Goal: Task Accomplishment & Management: Manage account settings

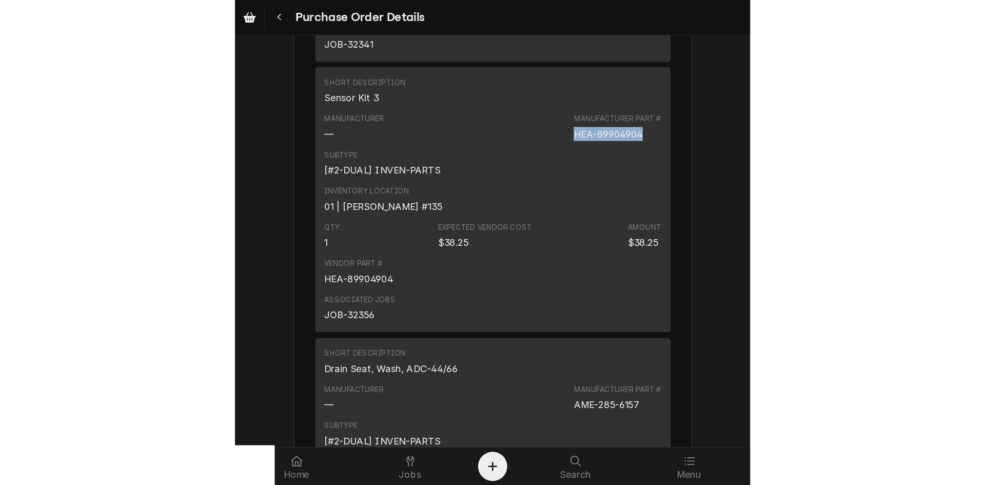
scroll to position [2787, 0]
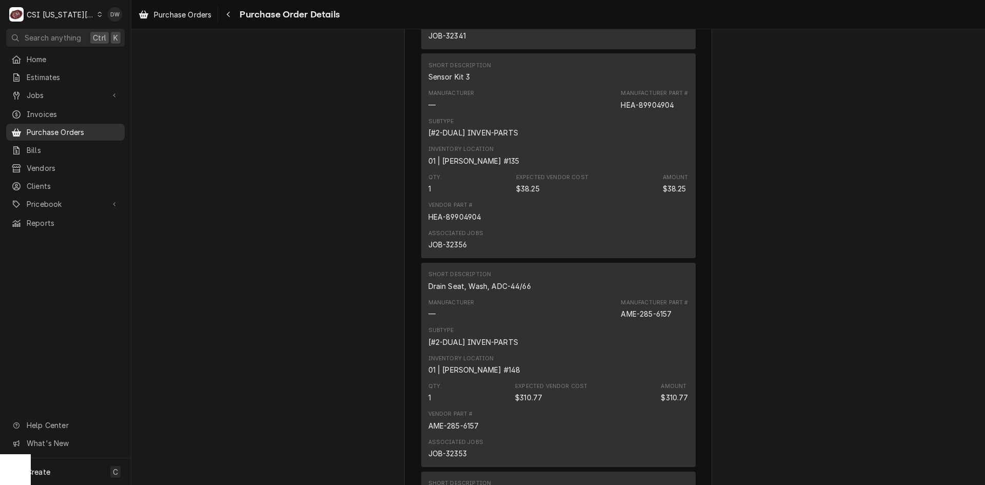
click at [47, 130] on span "Purchase Orders" at bounding box center [73, 132] width 93 height 11
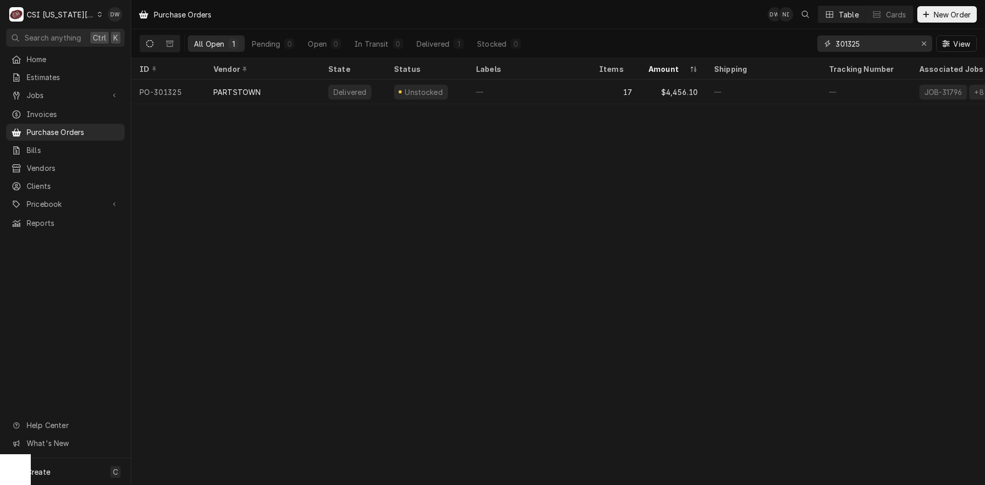
drag, startPoint x: 869, startPoint y: 45, endPoint x: 812, endPoint y: 45, distance: 56.4
click at [812, 45] on div "All Open 1 Pending 0 Open 0 In Transit 0 Delivered 1 Stocked 0 301325 View" at bounding box center [558, 43] width 837 height 29
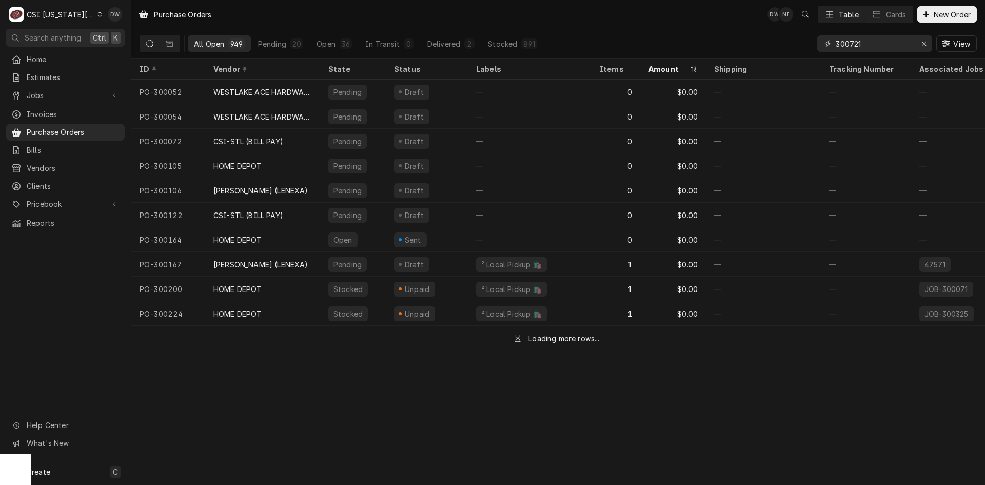
type input "300721"
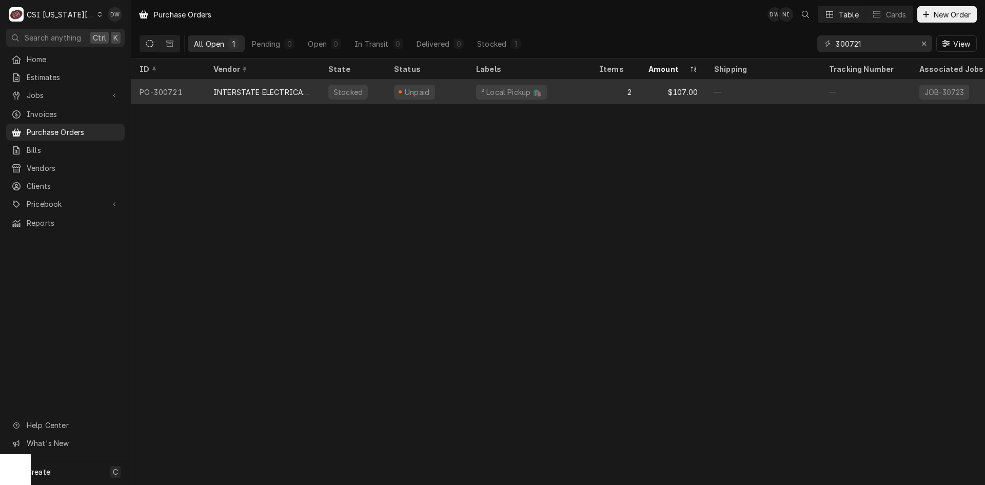
click at [276, 93] on div "INTERSTATE ELECTRICAL SUPPLY, INC." at bounding box center [262, 92] width 98 height 11
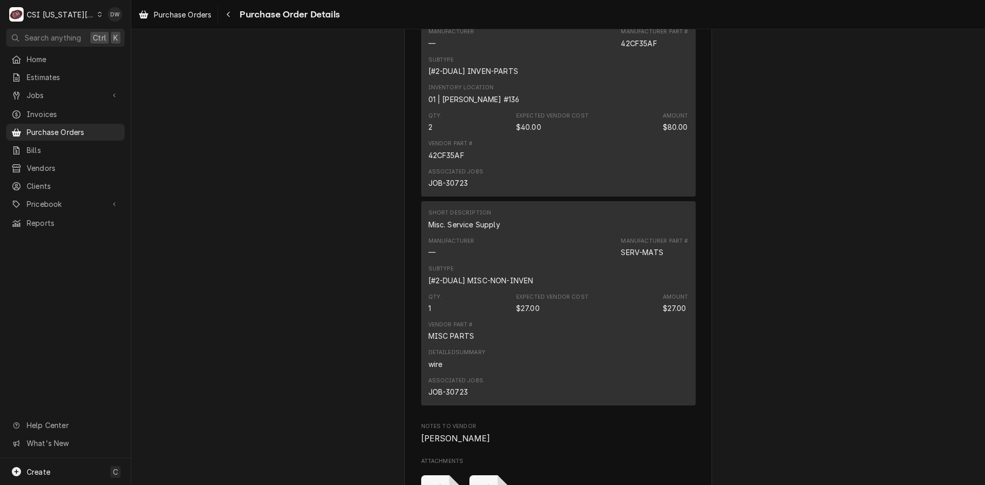
scroll to position [1026, 0]
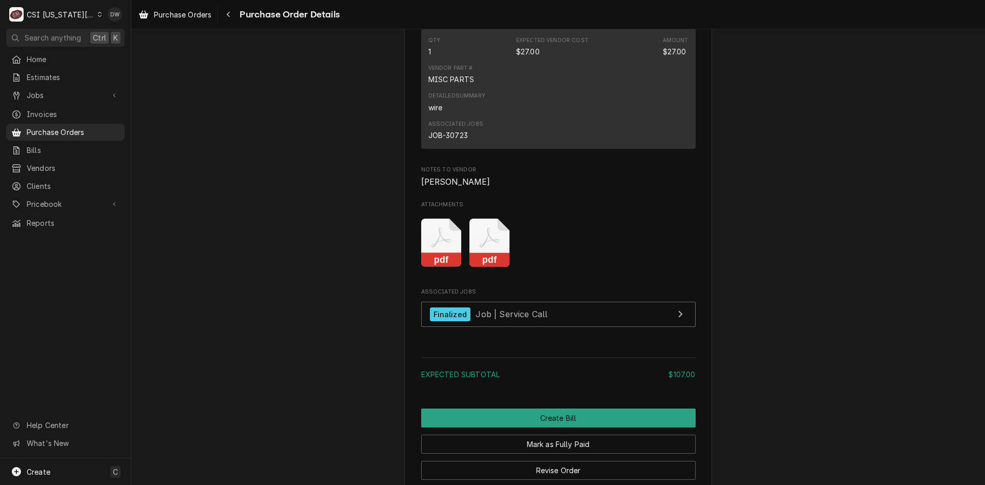
click at [494, 267] on rect "Attachments" at bounding box center [489, 260] width 41 height 14
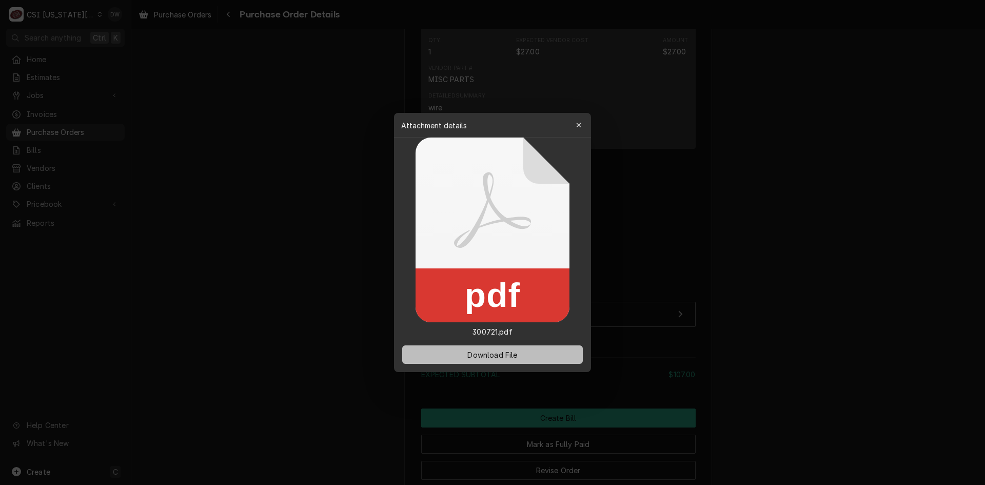
click at [485, 358] on span "Download File" at bounding box center [492, 354] width 54 height 11
click at [793, 259] on div at bounding box center [492, 242] width 985 height 485
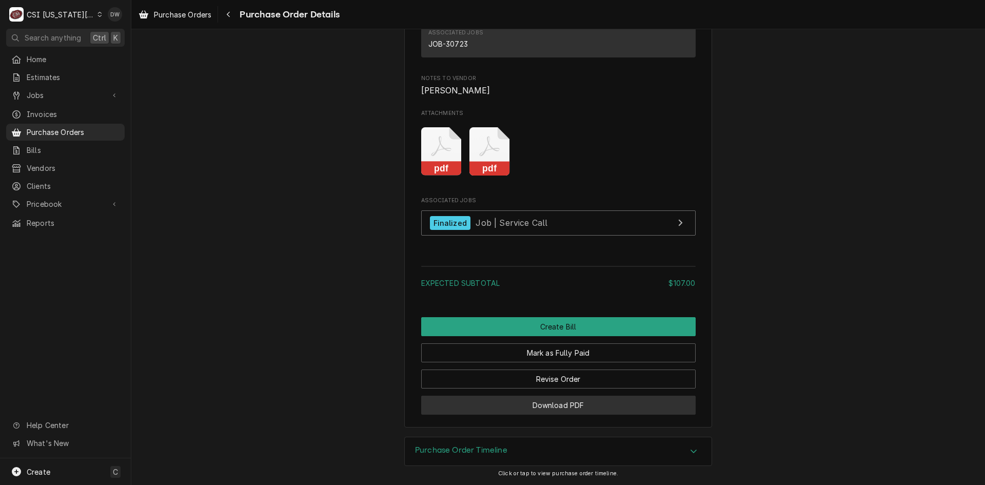
scroll to position [1149, 0]
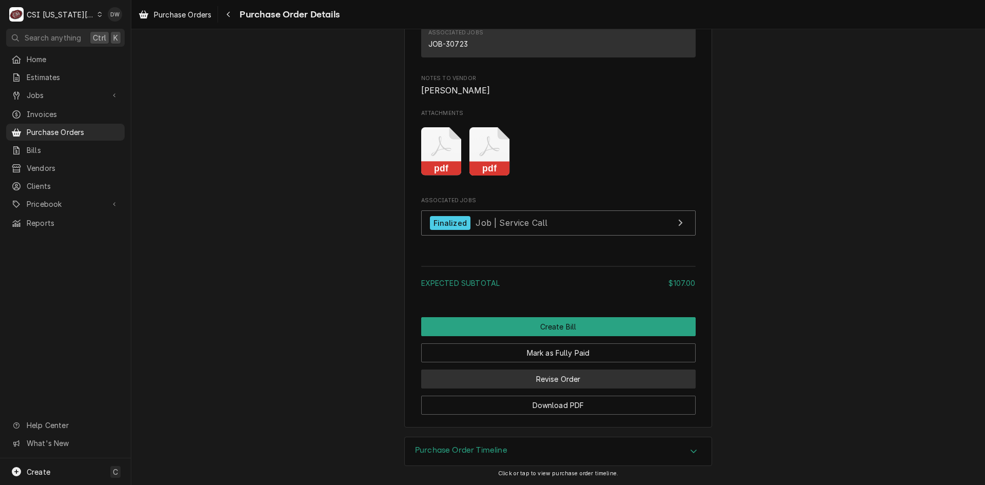
click at [555, 386] on button "Revise Order" at bounding box center [558, 378] width 274 height 19
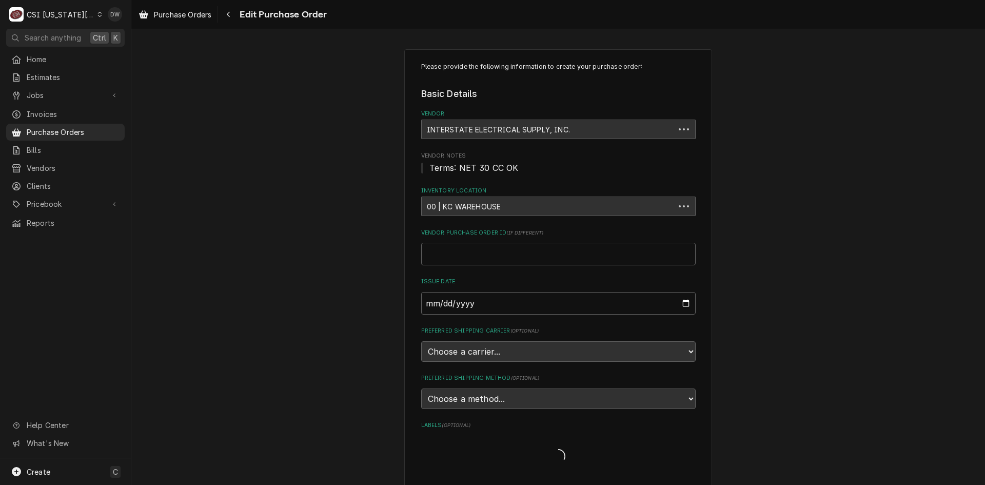
type textarea "x"
click at [172, 13] on span "Purchase Orders" at bounding box center [182, 14] width 57 height 11
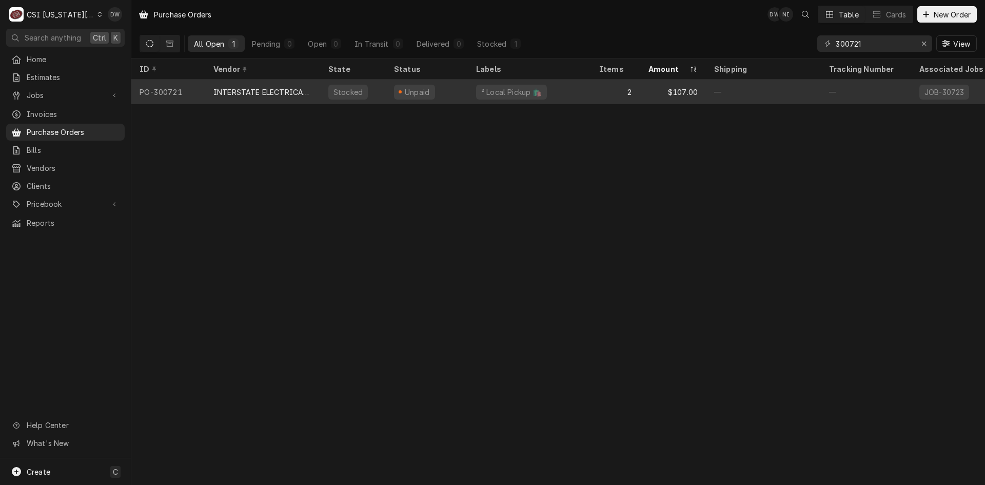
click at [263, 89] on div "INTERSTATE ELECTRICAL SUPPLY, INC." at bounding box center [262, 92] width 98 height 11
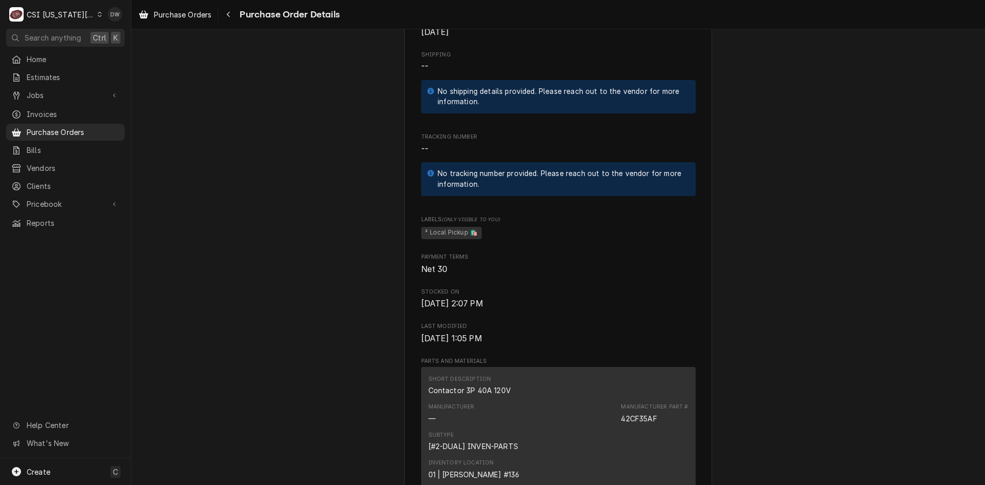
scroll to position [226, 0]
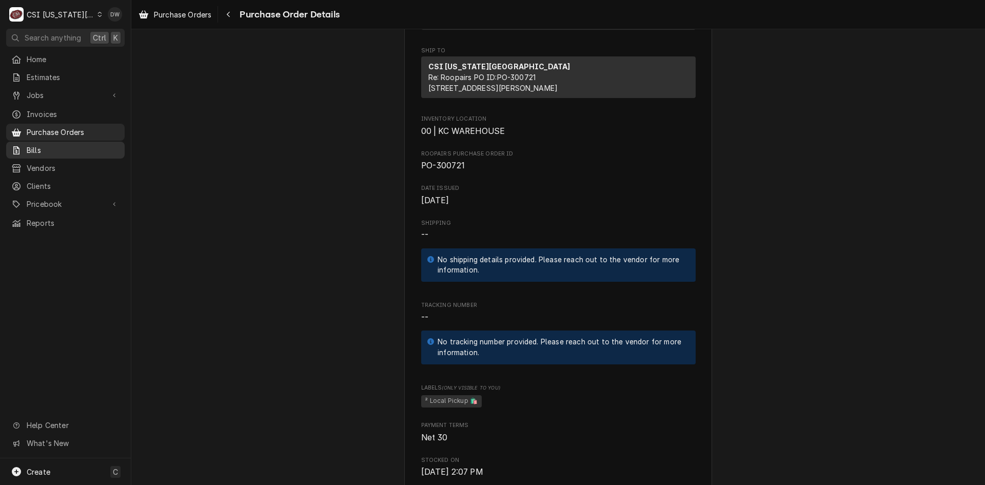
click at [34, 147] on span "Bills" at bounding box center [73, 150] width 93 height 11
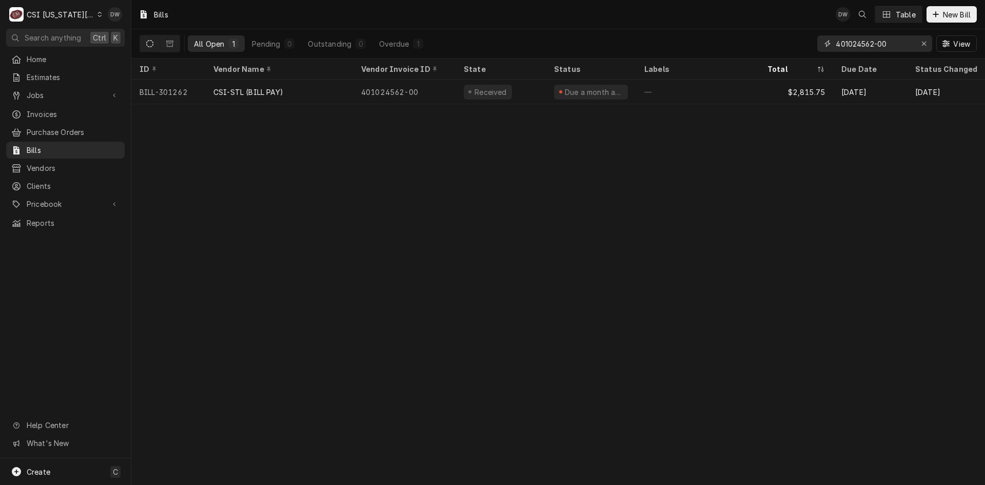
drag, startPoint x: 889, startPoint y: 45, endPoint x: 772, endPoint y: 54, distance: 116.8
click at [772, 54] on div "All Open 1 Pending 0 Outstanding 0 Overdue 1 401024562-00 View" at bounding box center [558, 43] width 837 height 29
paste input "S5009755.001"
type input "S5009755.001"
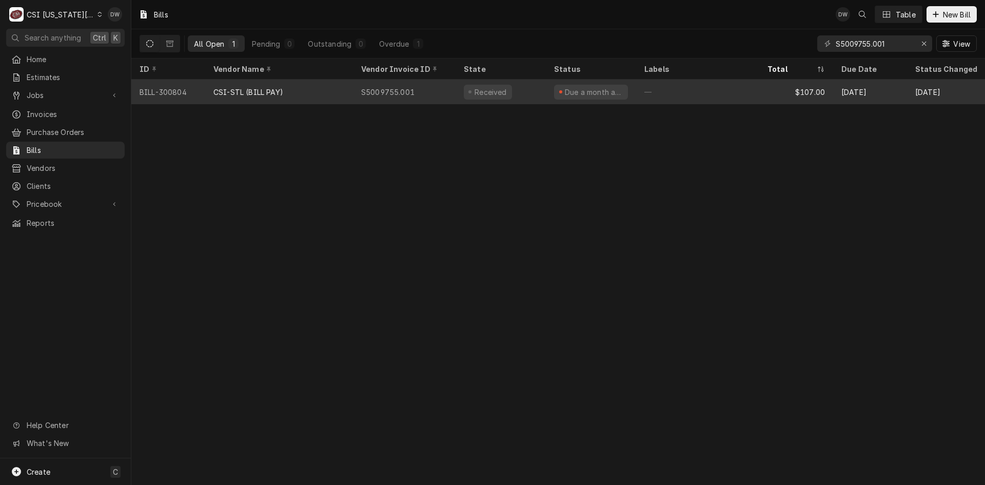
click at [403, 86] on div "S5009755.001" at bounding box center [404, 92] width 103 height 25
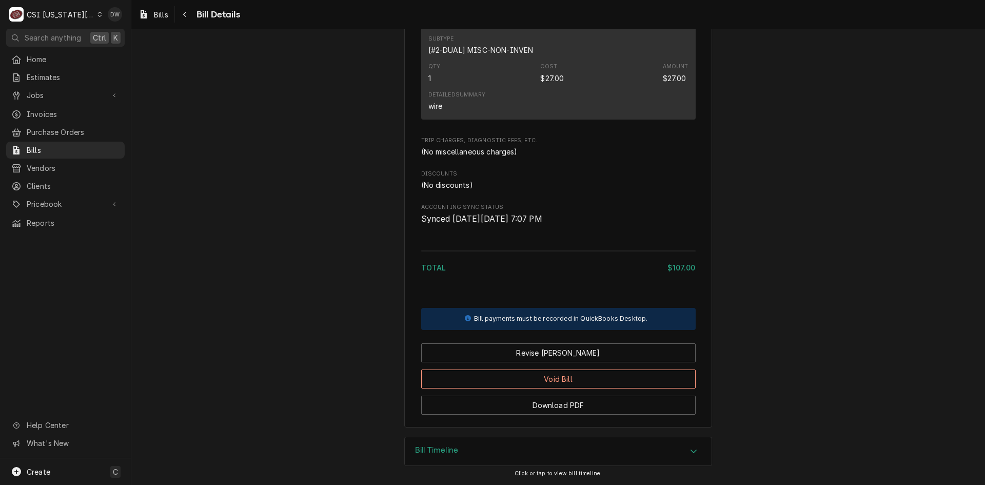
scroll to position [713, 0]
click at [34, 128] on span "Purchase Orders" at bounding box center [73, 132] width 93 height 11
click at [548, 354] on button "Revise Bill" at bounding box center [558, 352] width 274 height 19
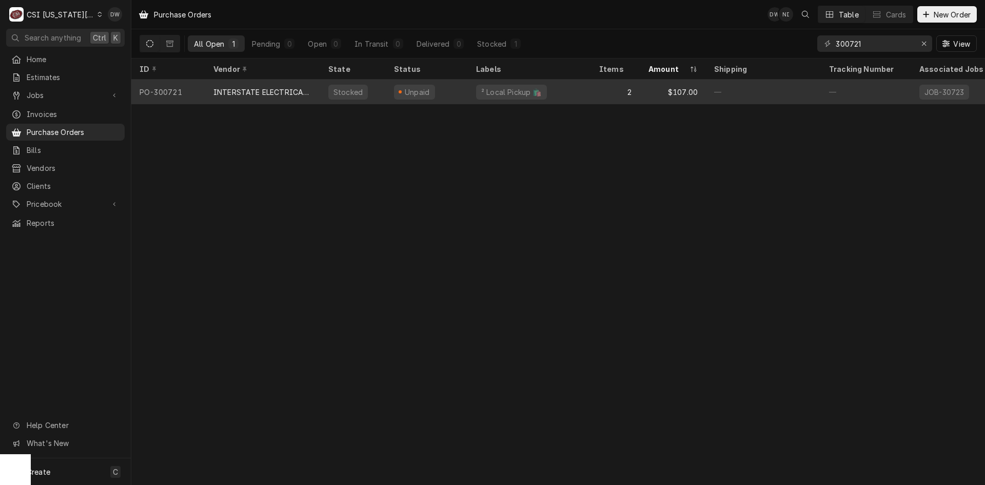
click at [266, 82] on div "INTERSTATE ELECTRICAL SUPPLY, INC." at bounding box center [262, 92] width 115 height 25
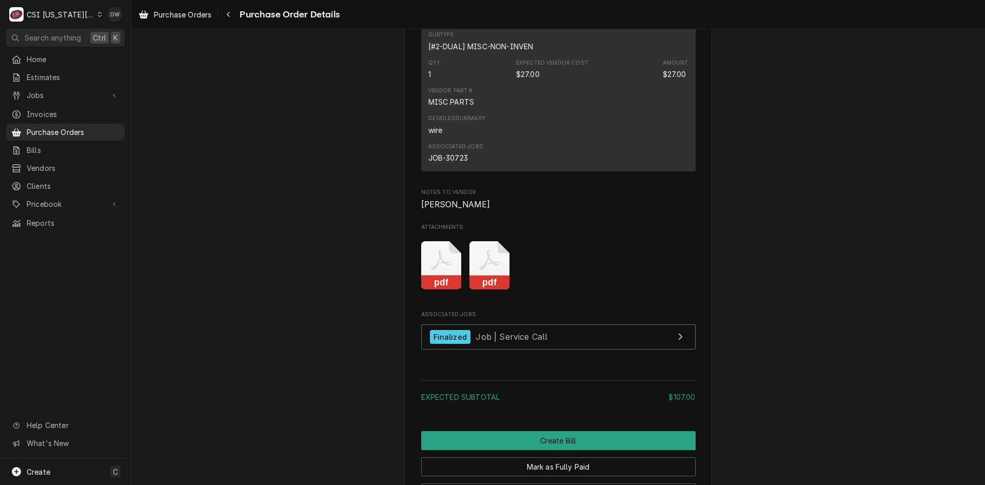
scroll to position [1026, 0]
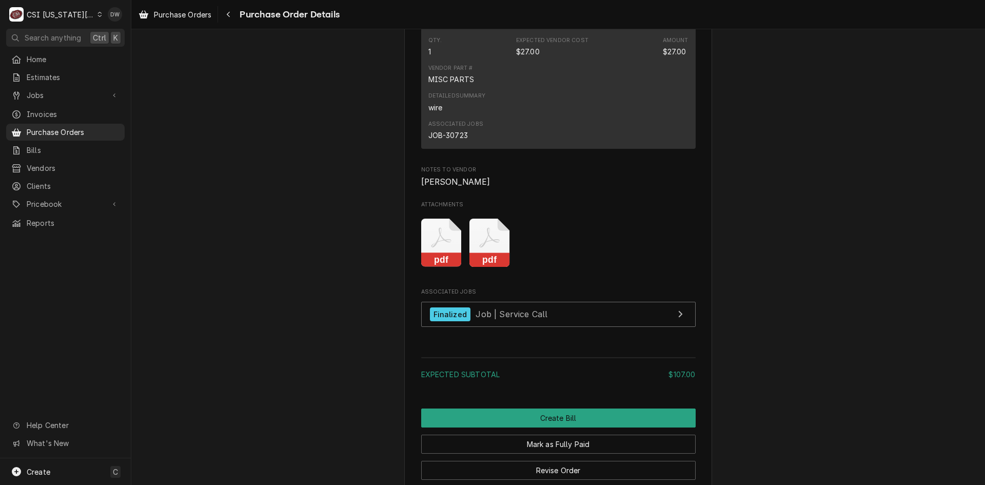
click at [479, 267] on rect "Attachments" at bounding box center [489, 260] width 41 height 14
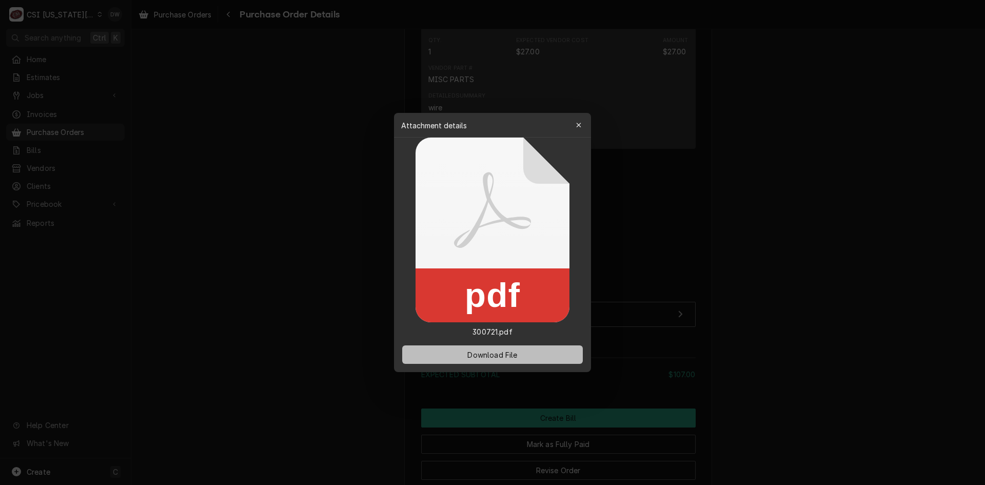
click at [518, 356] on span "Download File" at bounding box center [492, 354] width 54 height 11
click at [863, 306] on div at bounding box center [492, 242] width 985 height 485
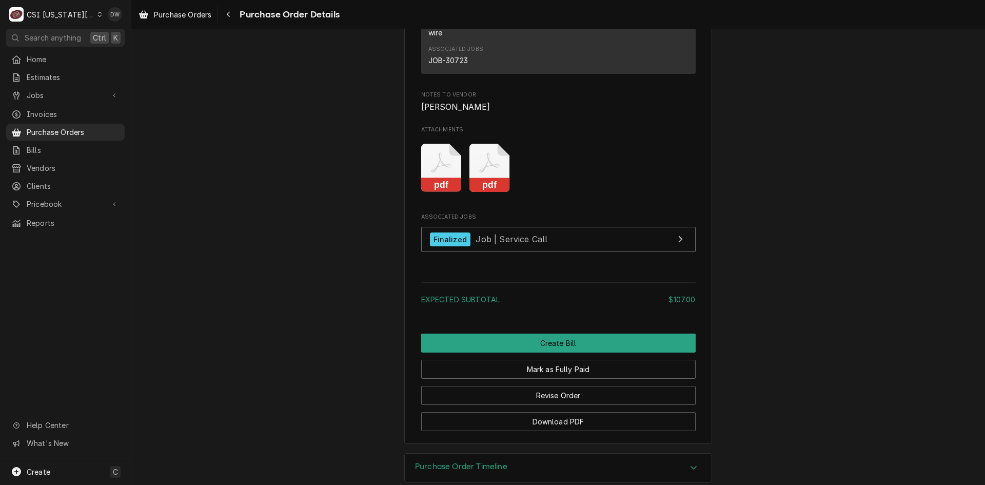
scroll to position [1128, 0]
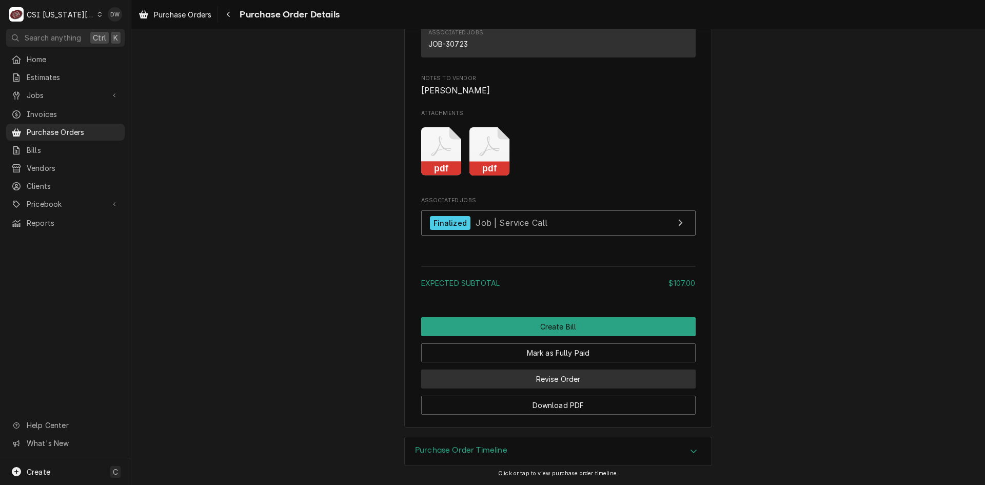
click at [546, 388] on button "Revise Order" at bounding box center [558, 378] width 274 height 19
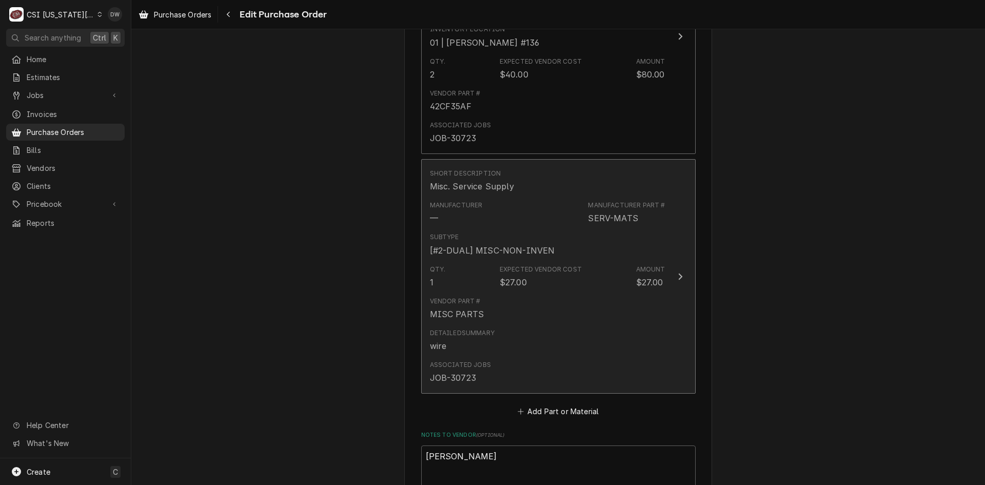
scroll to position [616, 0]
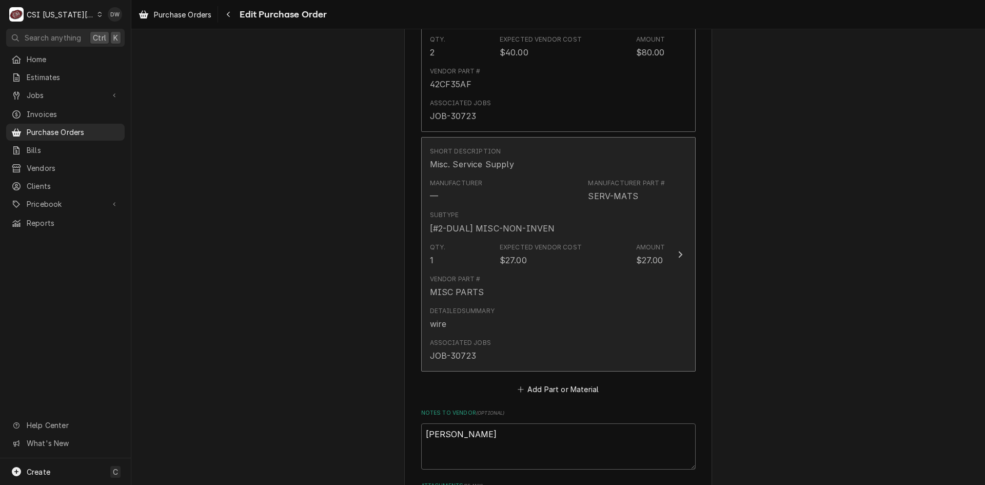
click at [678, 250] on icon "Update Line Item" at bounding box center [680, 254] width 5 height 8
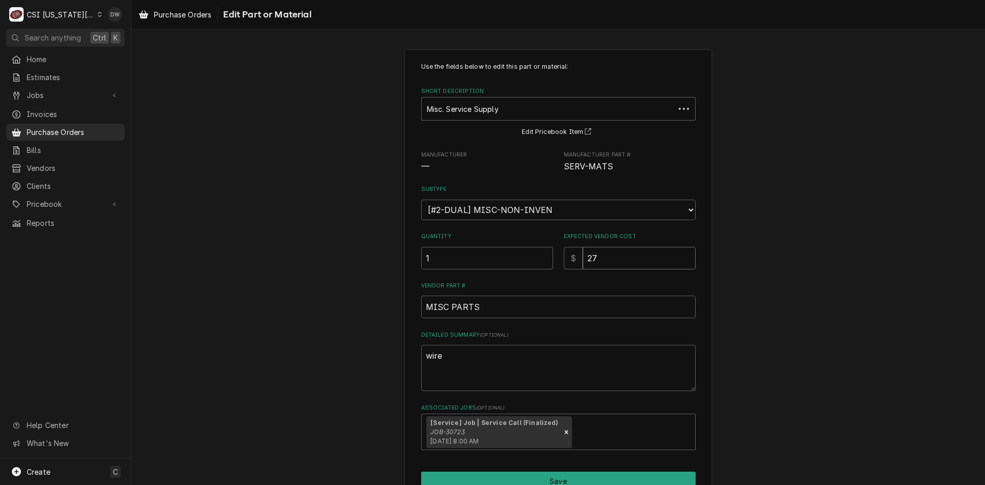
click at [599, 261] on input "27" at bounding box center [639, 258] width 113 height 23
type textarea "x"
type input "27.5"
type textarea "x"
type input "27.50"
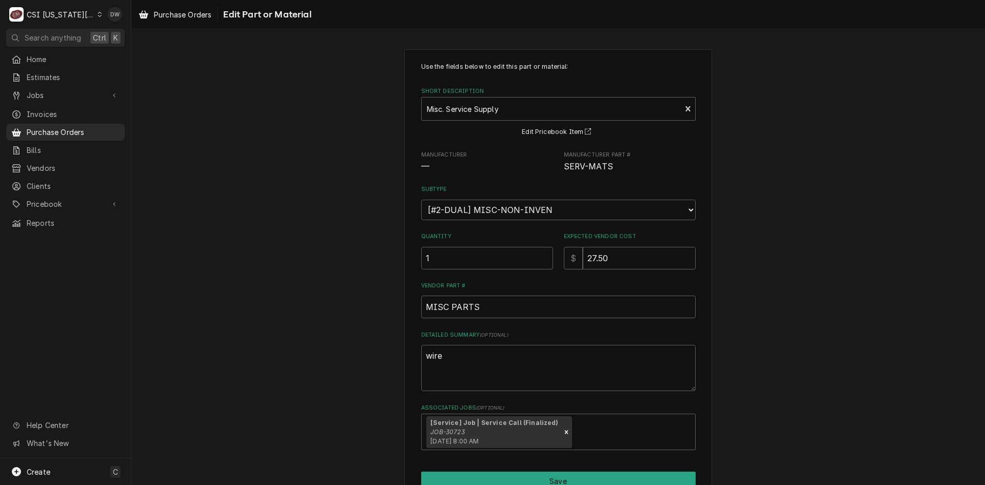
drag, startPoint x: 905, startPoint y: 333, endPoint x: 837, endPoint y: 345, distance: 68.8
click at [901, 330] on div "Use the fields below to edit this part or material: Short Description Misc. Ser…" at bounding box center [558, 289] width 854 height 499
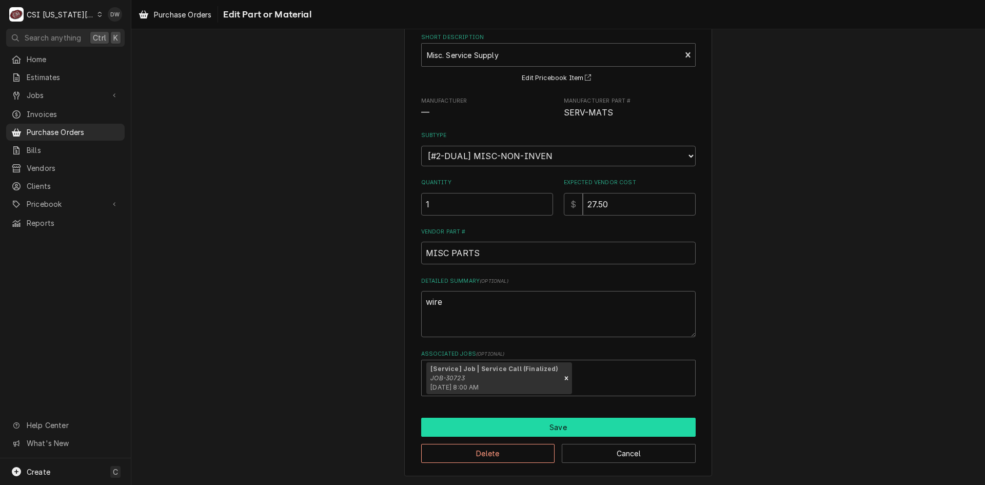
click at [500, 425] on button "Save" at bounding box center [558, 427] width 274 height 19
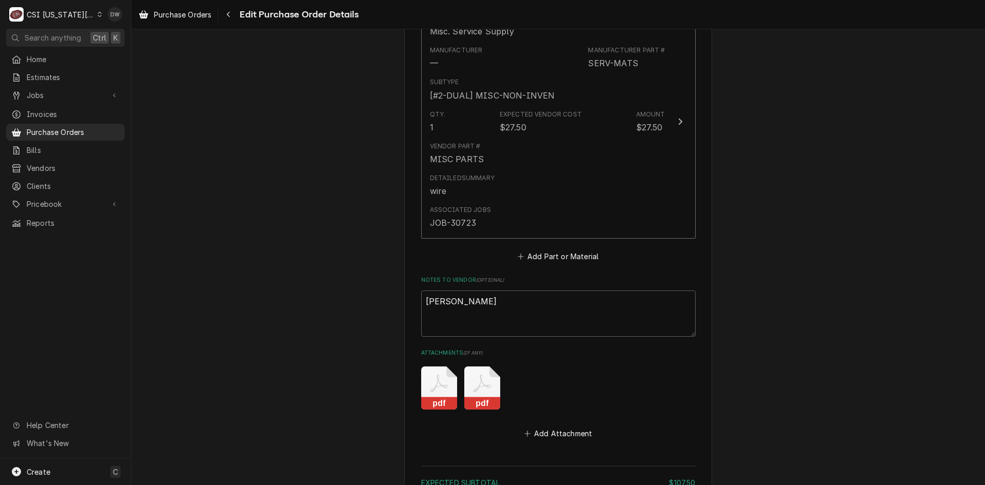
scroll to position [870, 0]
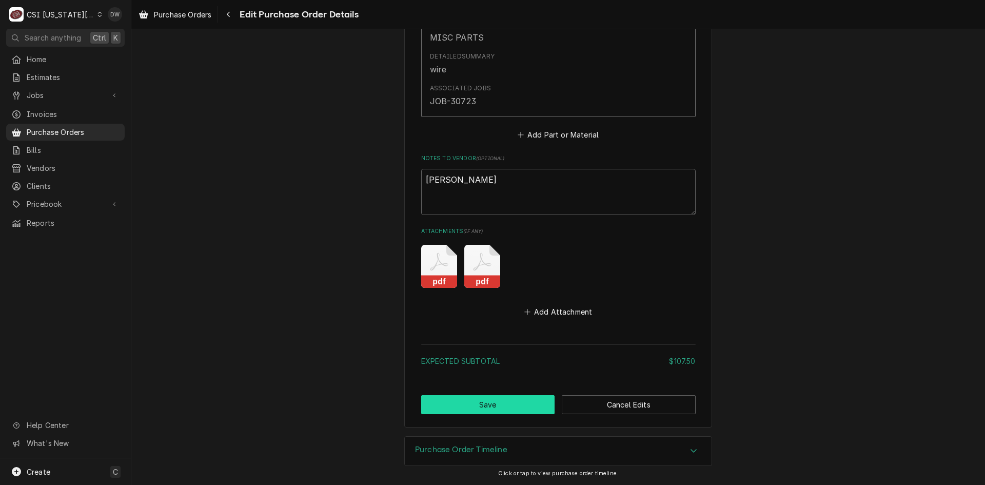
click at [501, 403] on button "Save" at bounding box center [488, 404] width 134 height 19
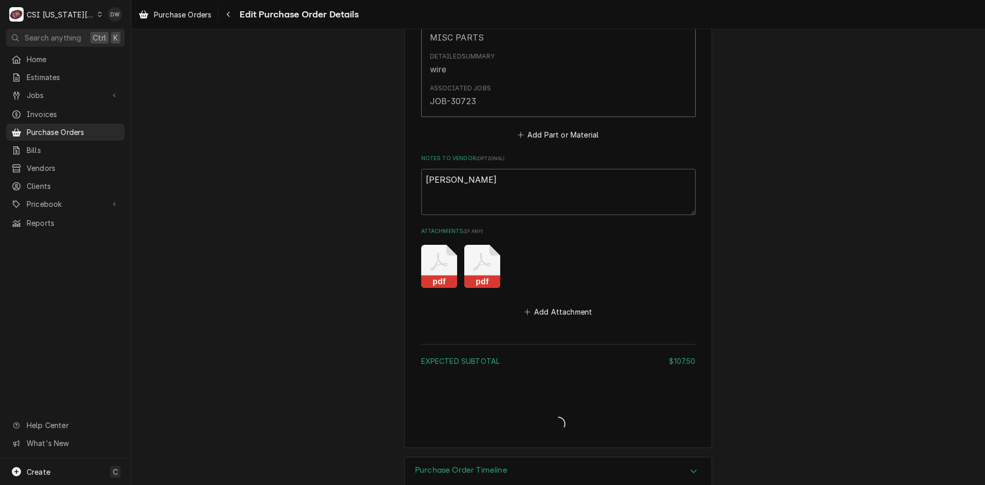
type textarea "x"
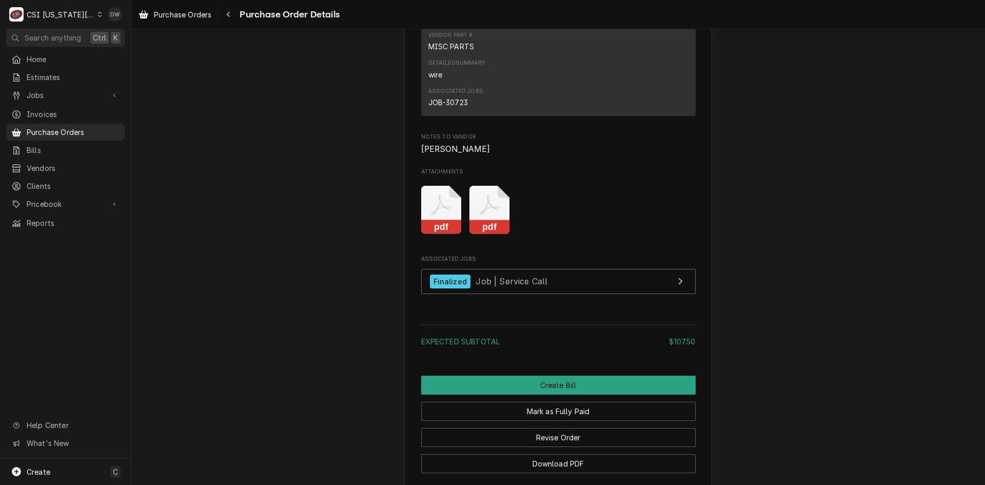
scroll to position [1149, 0]
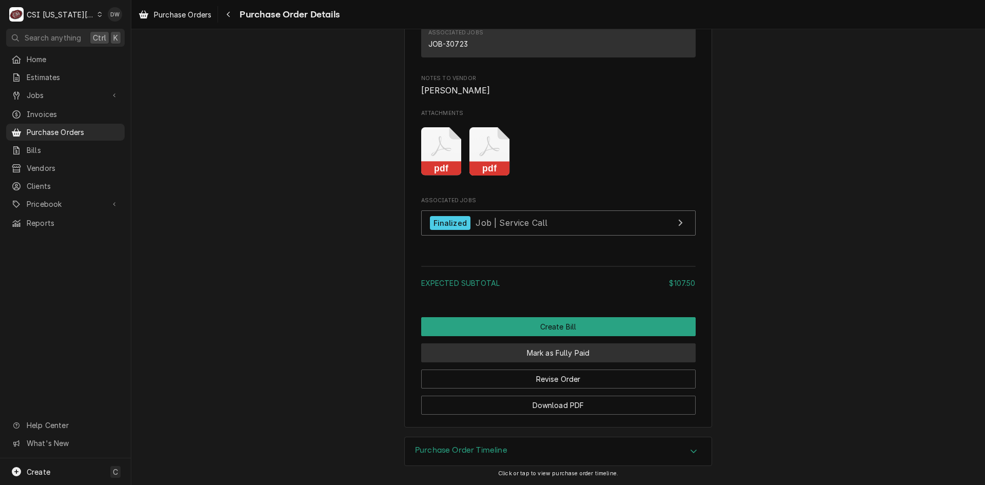
click at [539, 350] on button "Mark as Fully Paid" at bounding box center [558, 352] width 274 height 19
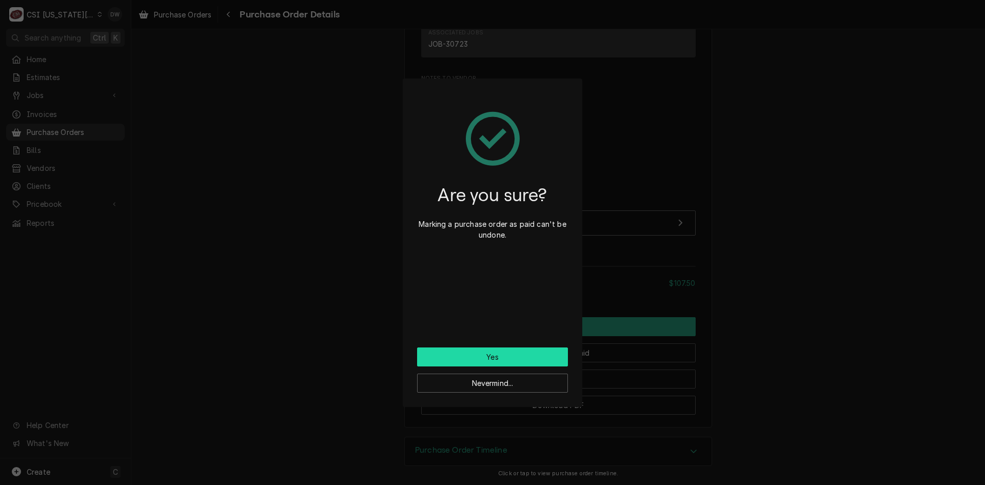
click at [459, 356] on button "Yes" at bounding box center [492, 356] width 151 height 19
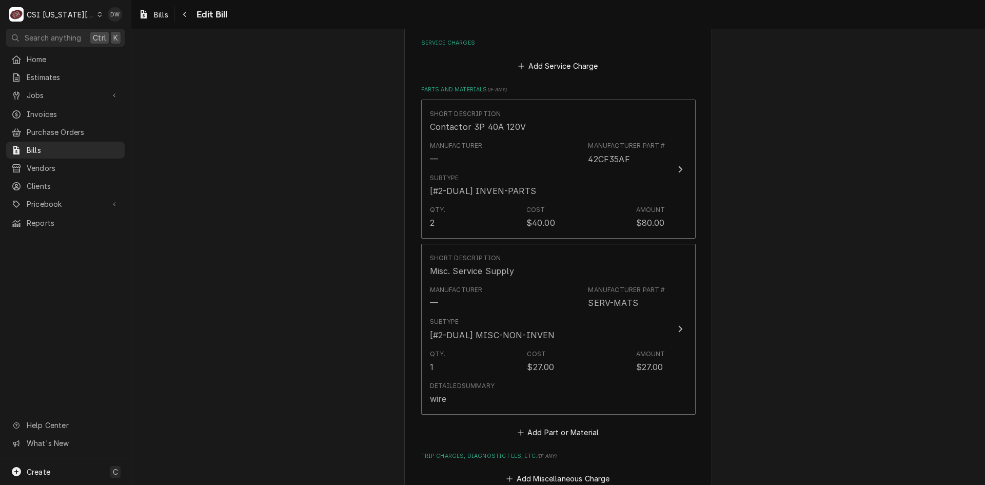
scroll to position [923, 0]
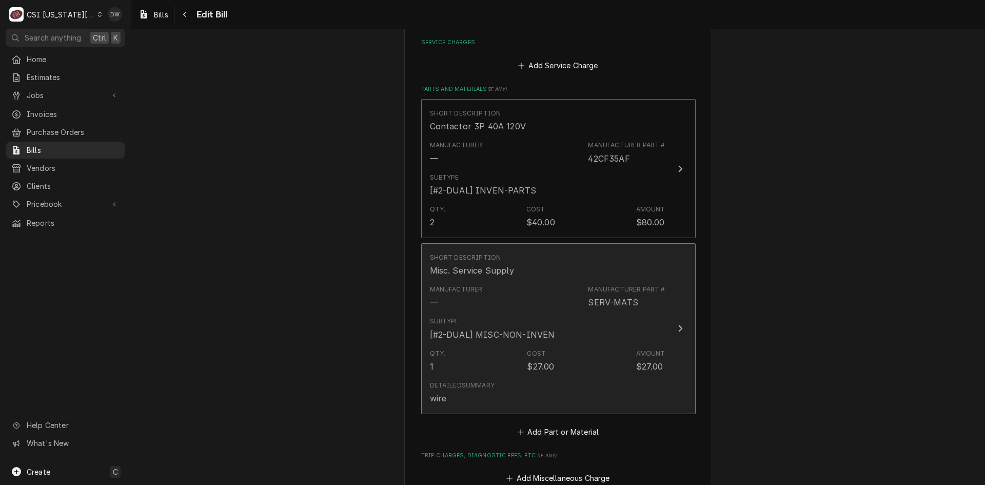
click at [678, 332] on icon "Update Line Item" at bounding box center [680, 328] width 5 height 8
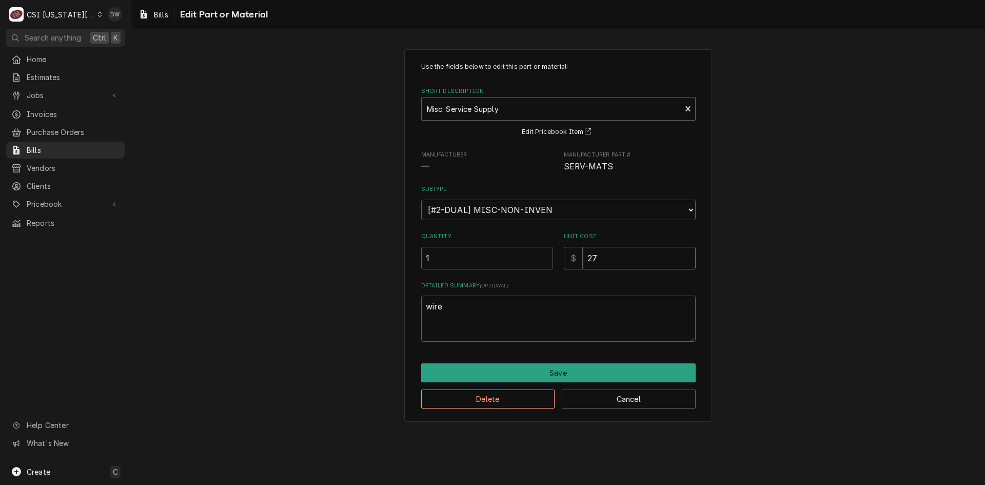
click at [596, 258] on input "27" at bounding box center [639, 258] width 113 height 23
type textarea "x"
type input "27.5"
type textarea "x"
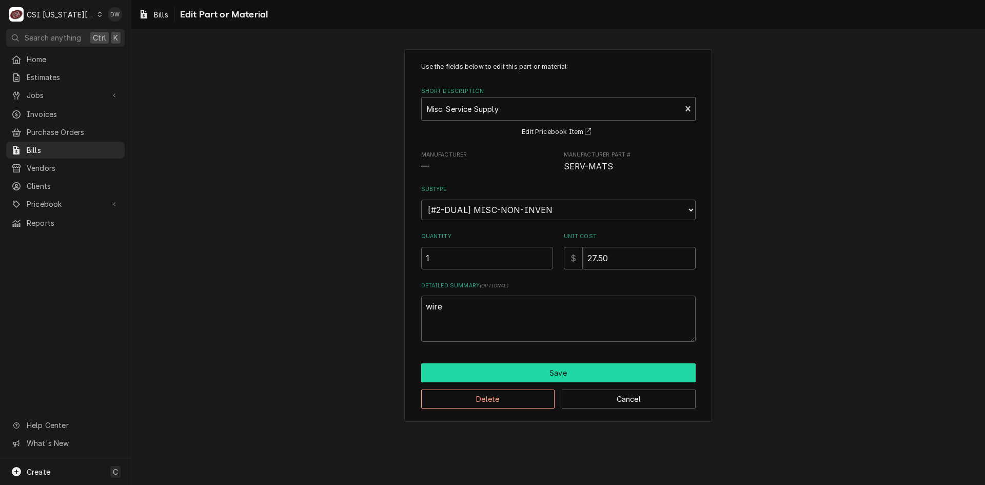
type input "27.50"
click at [592, 374] on button "Save" at bounding box center [558, 372] width 274 height 19
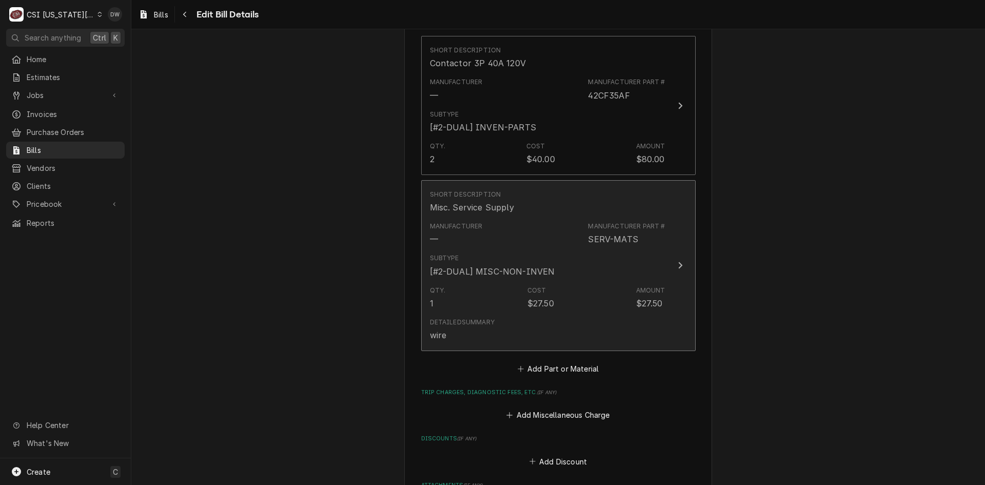
scroll to position [1195, 0]
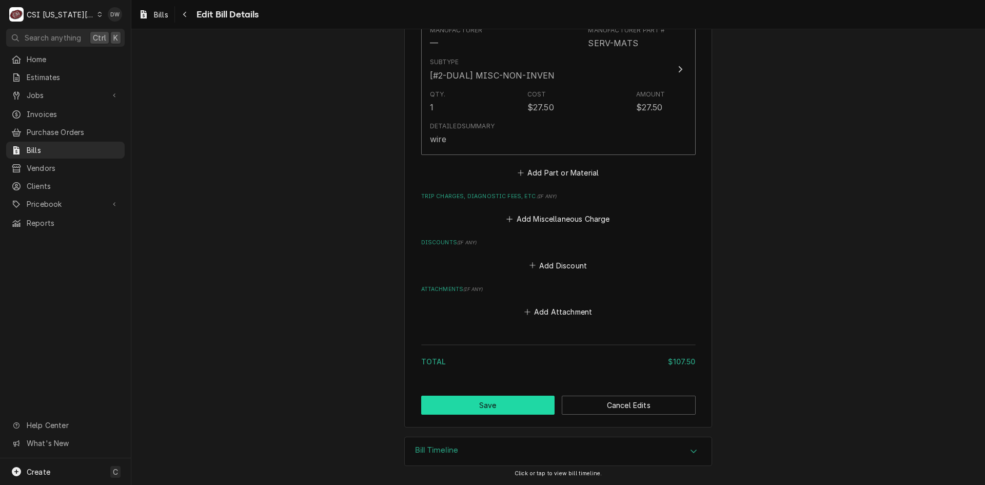
click at [506, 400] on button "Save" at bounding box center [488, 404] width 134 height 19
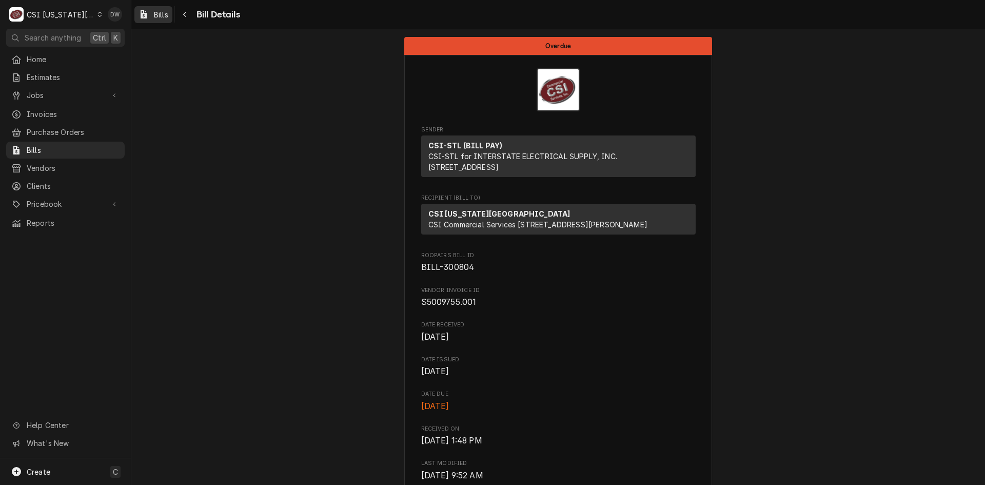
click at [165, 15] on span "Bills" at bounding box center [161, 14] width 14 height 11
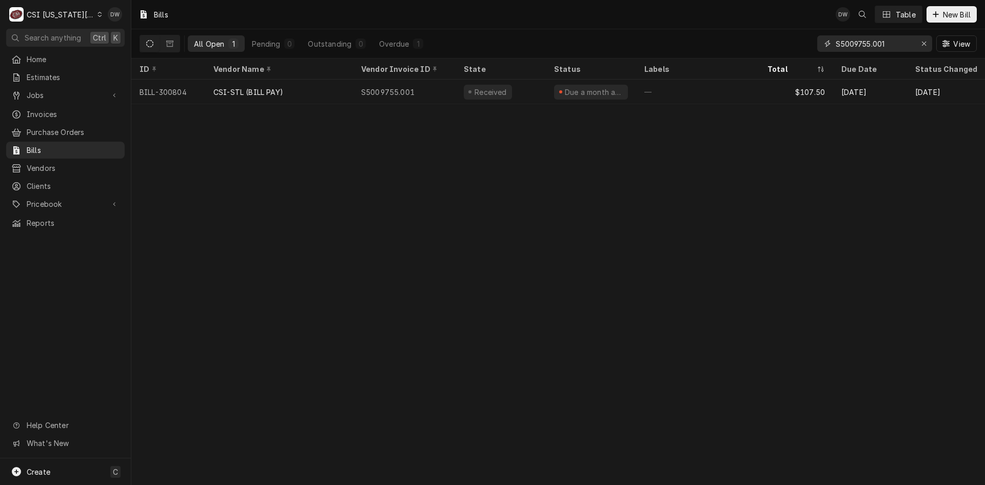
drag, startPoint x: 892, startPoint y: 40, endPoint x: 790, endPoint y: 50, distance: 102.6
click at [790, 50] on div "All Open 1 Pending 0 Outstanding 0 Overdue 1 S5009755.001 View" at bounding box center [558, 43] width 837 height 29
paste input "1034559"
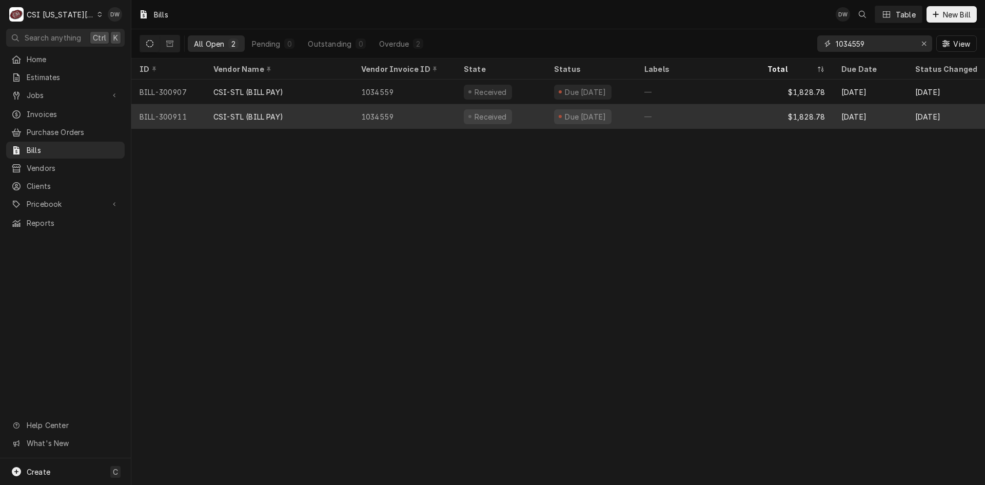
type input "1034559"
click at [249, 108] on div "CSI-STL (BILL PAY)" at bounding box center [279, 116] width 148 height 25
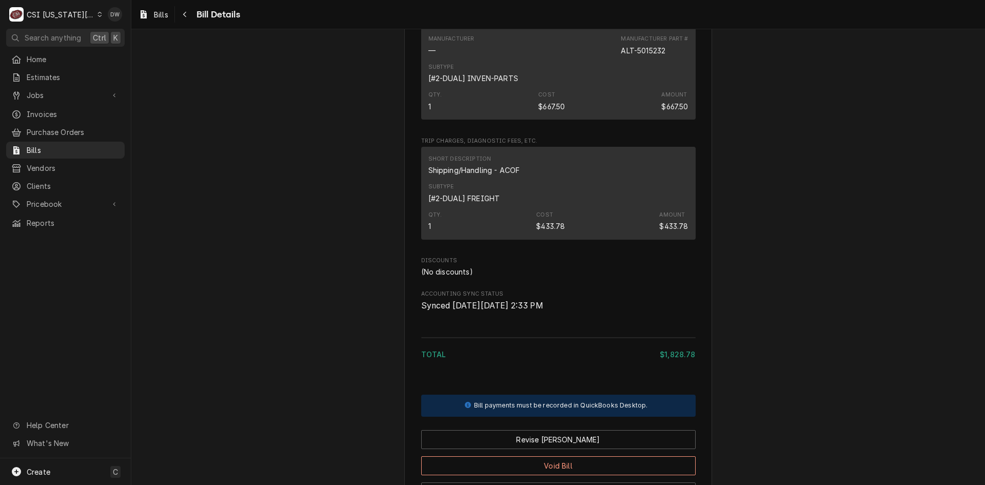
scroll to position [897, 0]
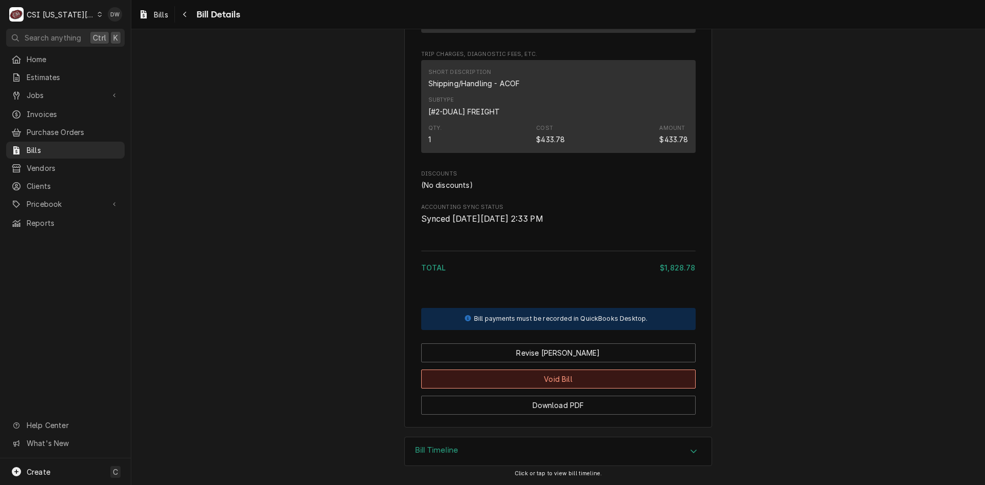
click at [549, 376] on button "Void Bill" at bounding box center [558, 378] width 274 height 19
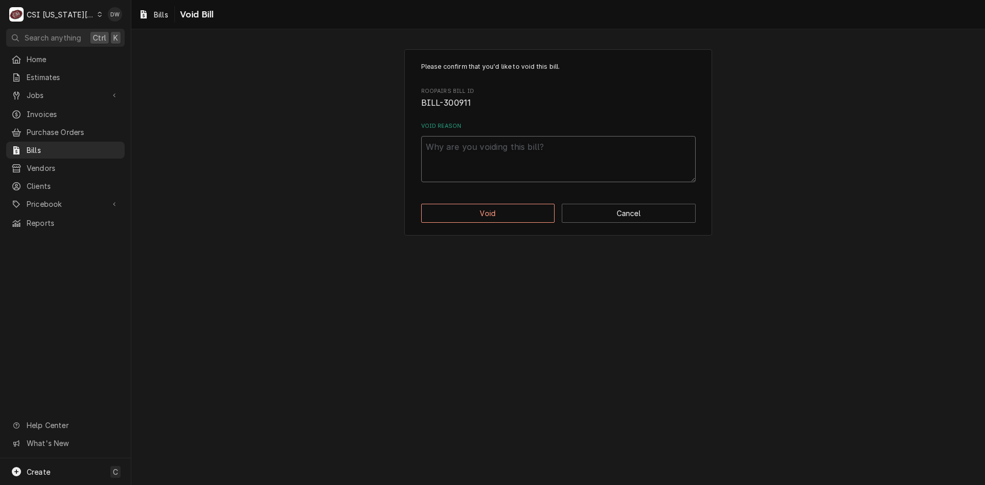
click at [447, 149] on textarea "Void Reason" at bounding box center [558, 159] width 274 height 46
type textarea "x"
type textarea "B"
type textarea "x"
type textarea "Bi"
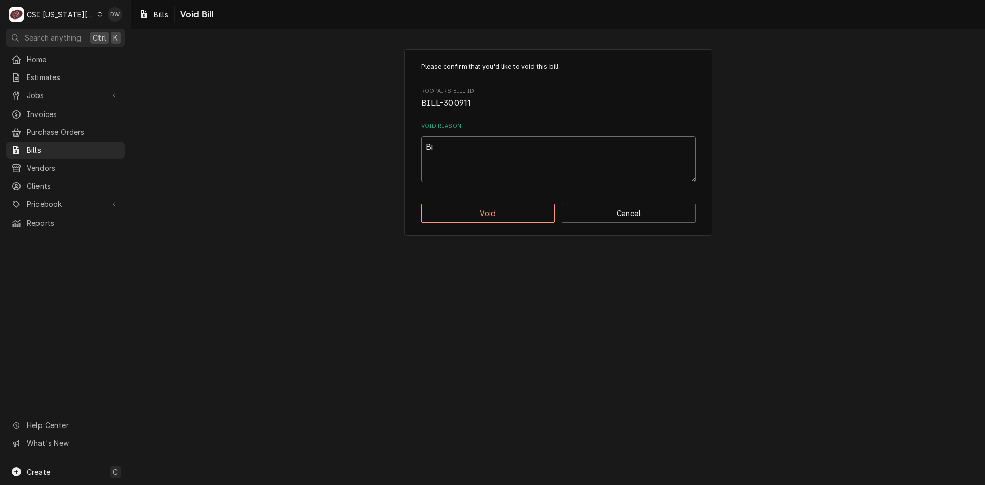
type textarea "x"
type textarea "Bil"
type textarea "x"
type textarea "Bill"
type textarea "x"
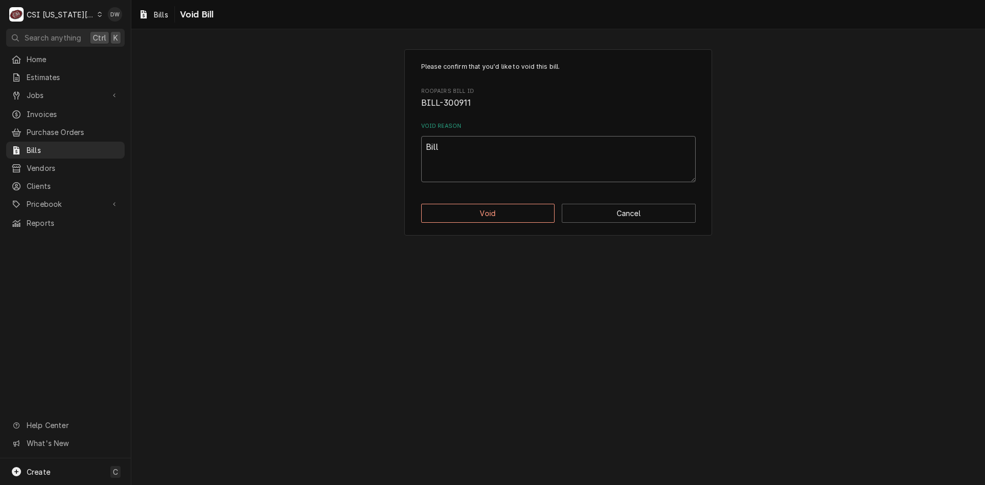
type textarea "Bille"
type textarea "x"
type textarea "Billed"
type textarea "x"
type textarea "Billed"
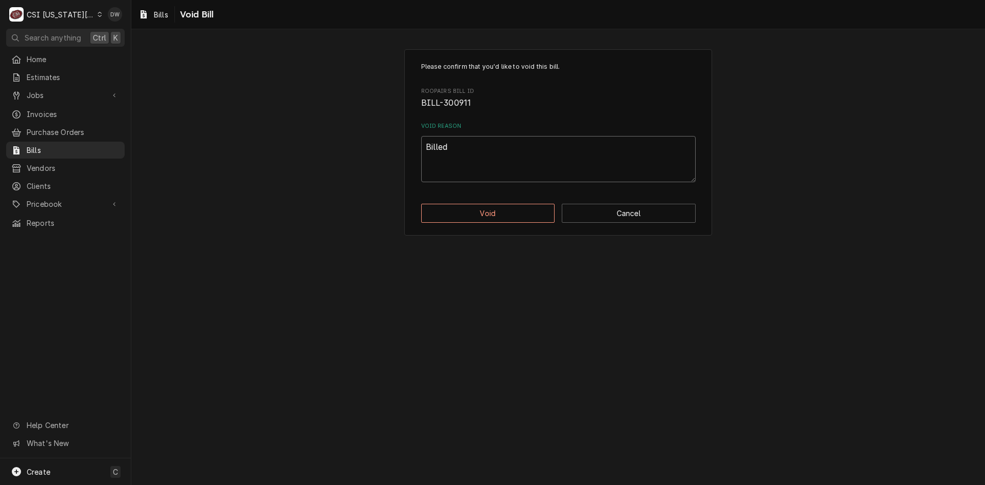
type textarea "x"
type textarea "Billed t"
type textarea "x"
type textarea "Billed tw"
type textarea "x"
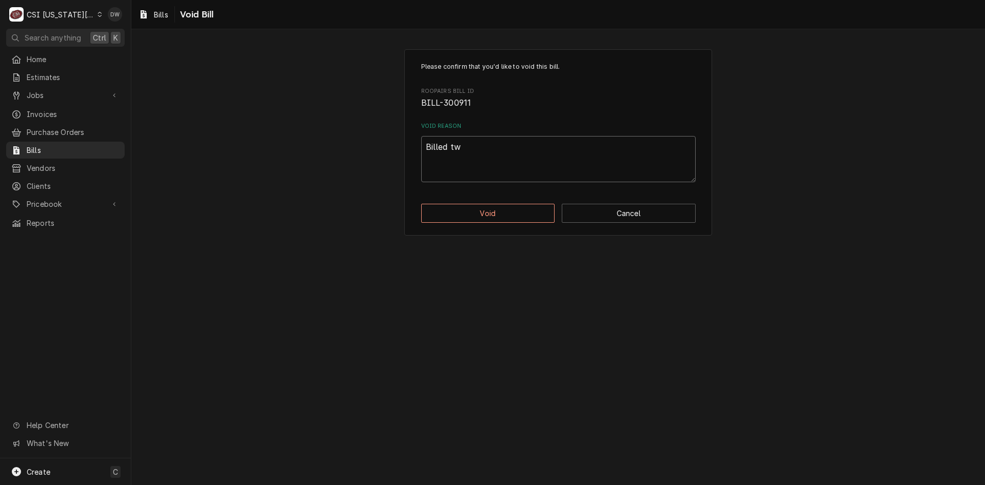
type textarea "Billed twi"
type textarea "x"
type textarea "Billed twic"
type textarea "x"
type textarea "Billed twice"
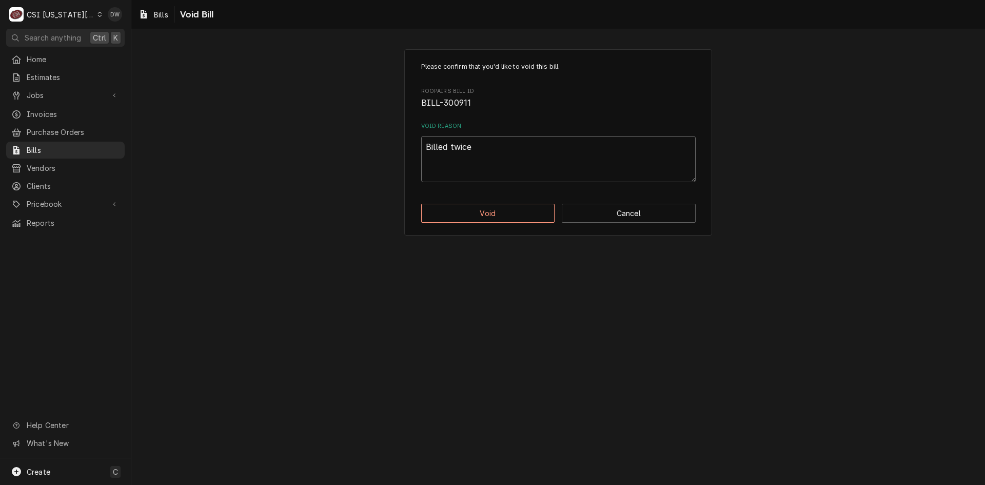
type textarea "x"
type textarea "Billed twice"
type textarea "x"
type textarea "Billed twice -"
type textarea "x"
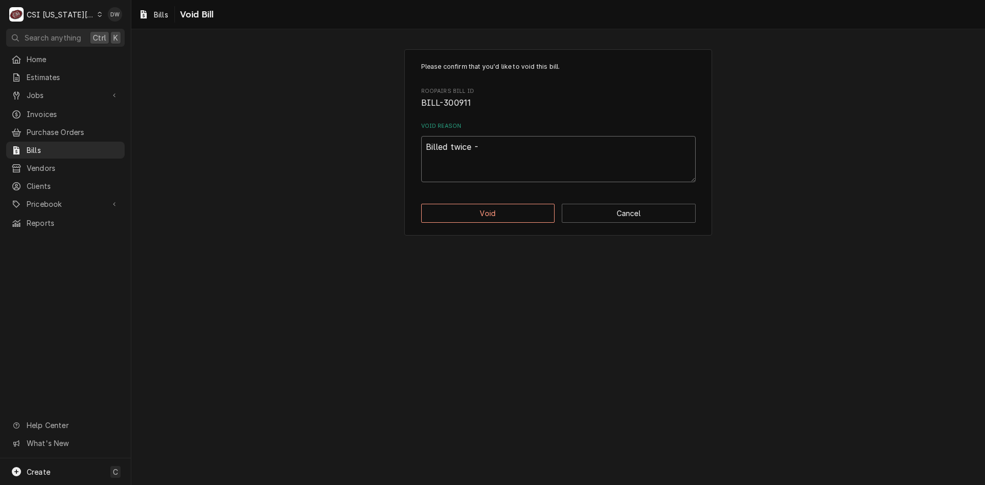
type textarea "Billed twice -d"
type textarea "x"
type textarea "Billed twice -dw"
click at [491, 207] on button "Void" at bounding box center [488, 213] width 134 height 19
type textarea "x"
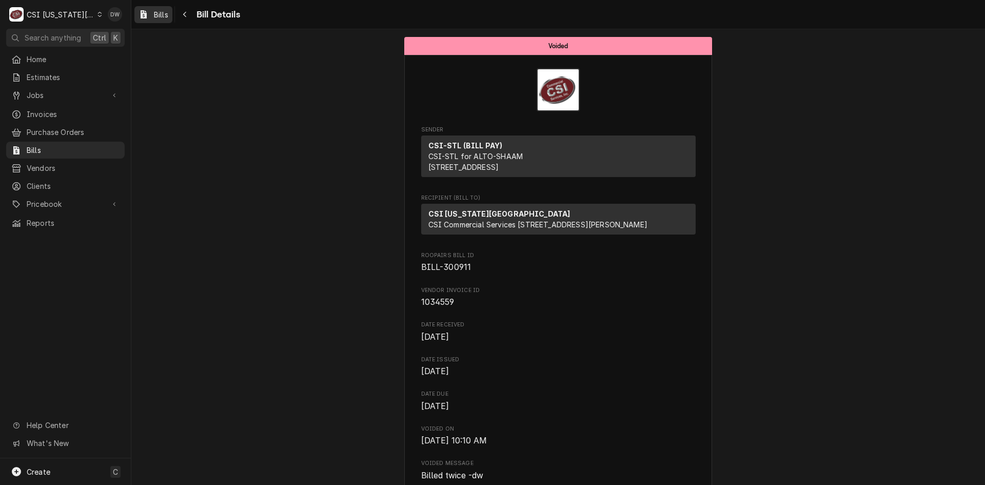
click at [155, 12] on span "Bills" at bounding box center [161, 14] width 14 height 11
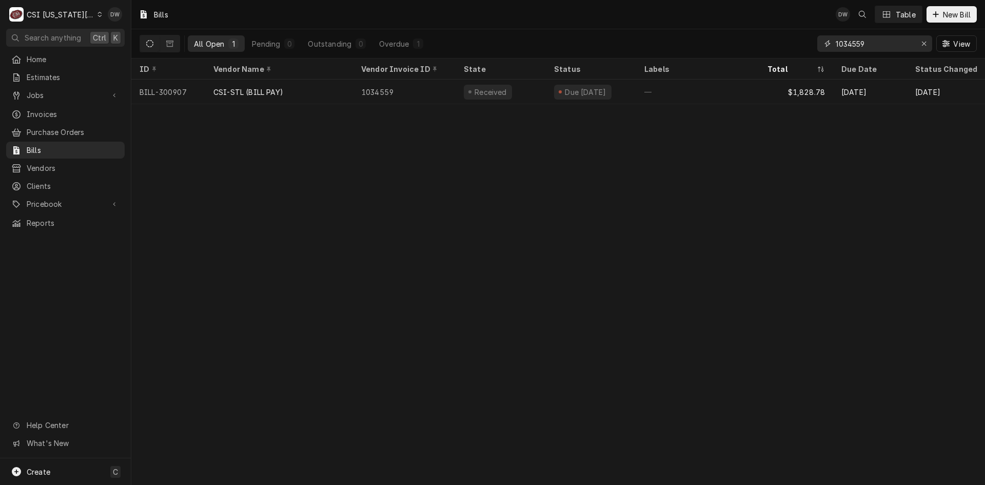
drag, startPoint x: 879, startPoint y: 47, endPoint x: 750, endPoint y: 49, distance: 128.8
click at [750, 49] on div "All Open 1 Pending 0 Outstanding 0 Overdue 1 1034559 View" at bounding box center [558, 43] width 837 height 29
paste input "41748347"
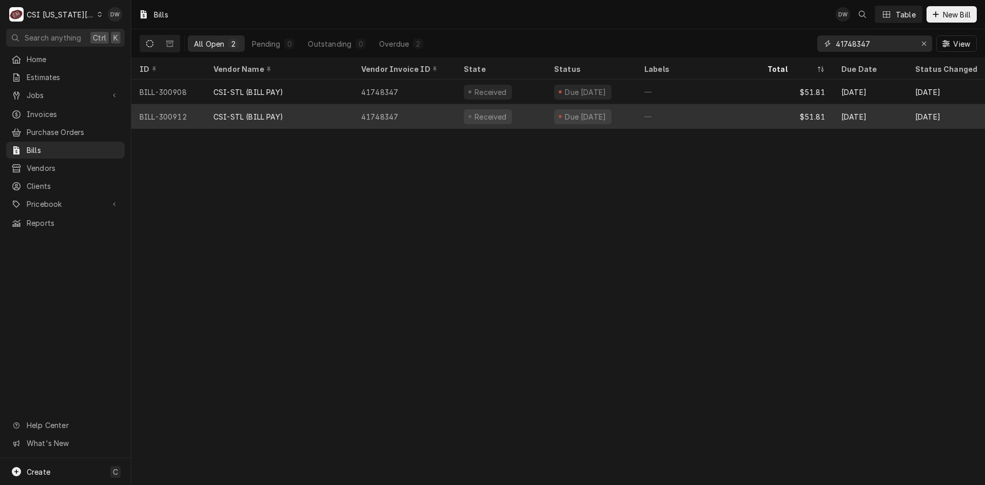
type input "41748347"
click at [257, 115] on div "CSI-STL (BILL PAY)" at bounding box center [248, 116] width 70 height 11
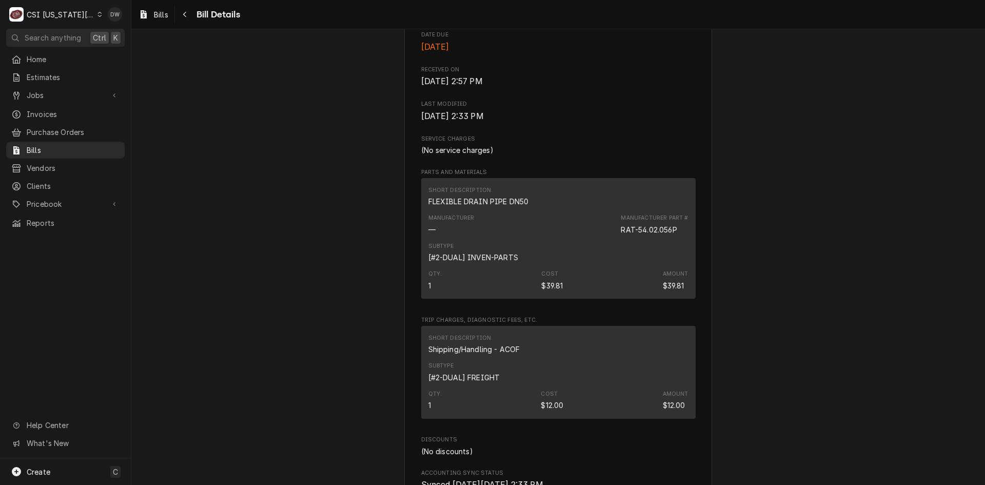
scroll to position [646, 0]
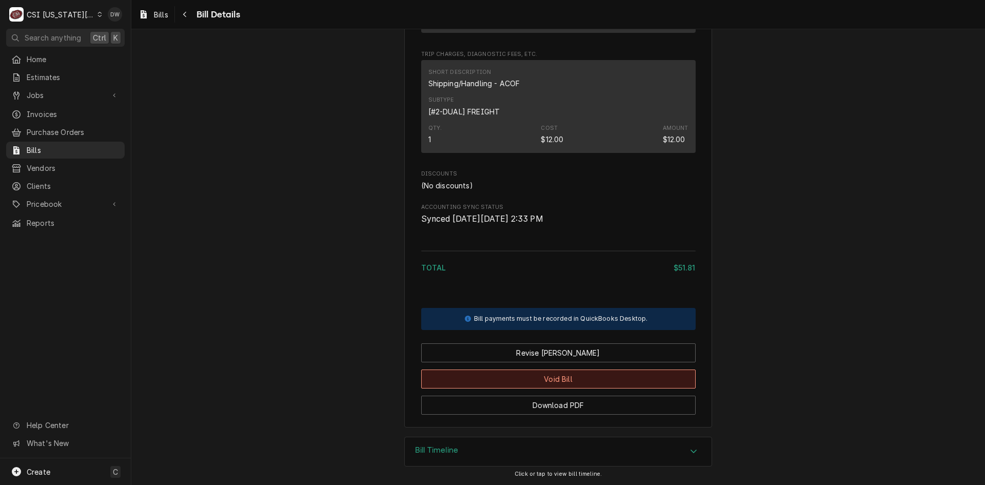
click at [558, 380] on button "Void Bill" at bounding box center [558, 378] width 274 height 19
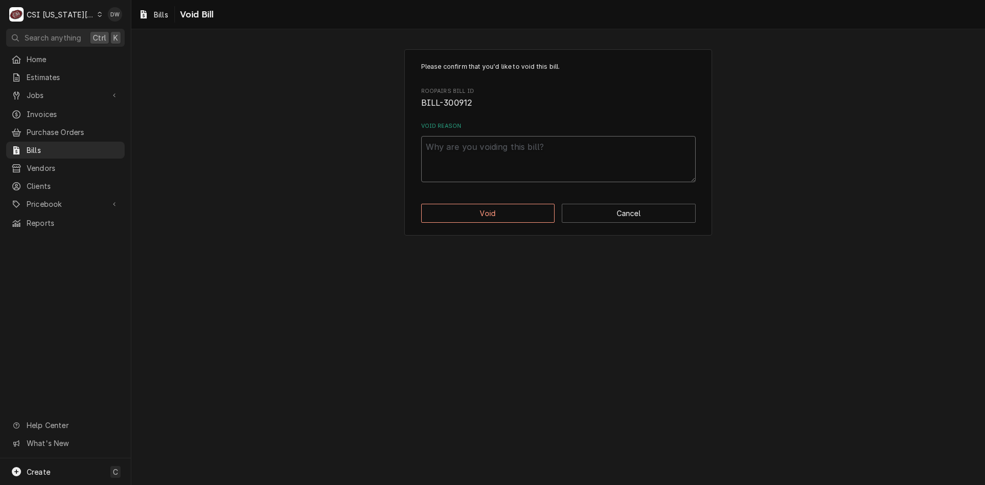
click at [445, 154] on textarea "Void Reason" at bounding box center [558, 159] width 274 height 46
type textarea "x"
type textarea "B"
type textarea "x"
type textarea "Bi"
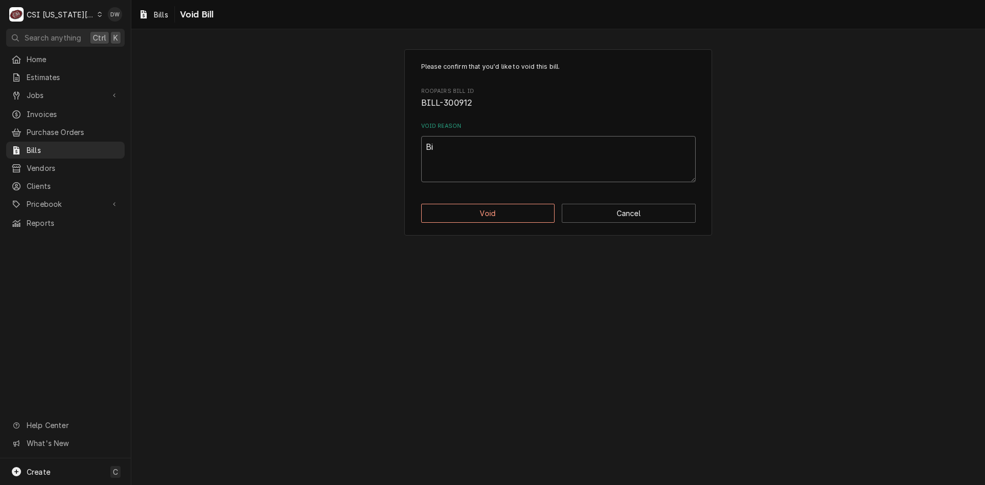
type textarea "x"
type textarea "Bil"
type textarea "x"
type textarea "Bill"
type textarea "x"
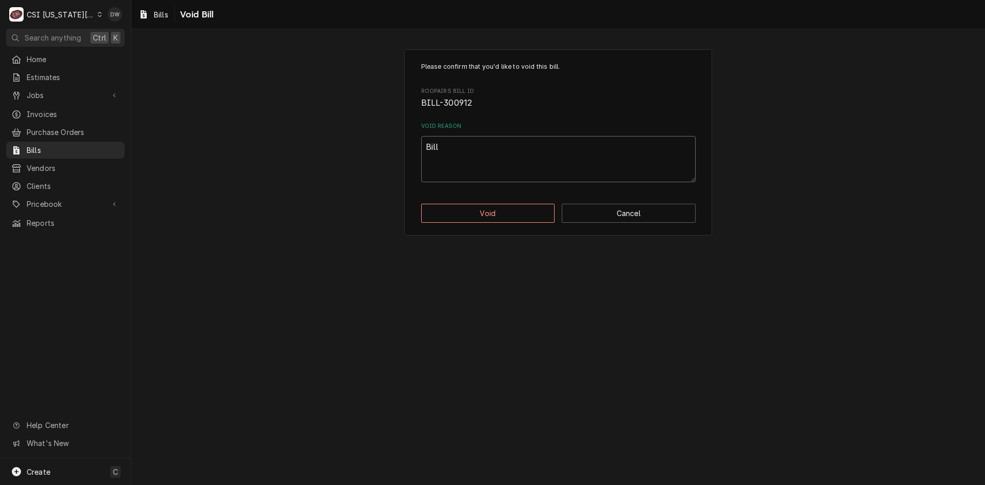
type textarea "Bille"
type textarea "x"
type textarea "Billed"
type textarea "x"
type textarea "Billed"
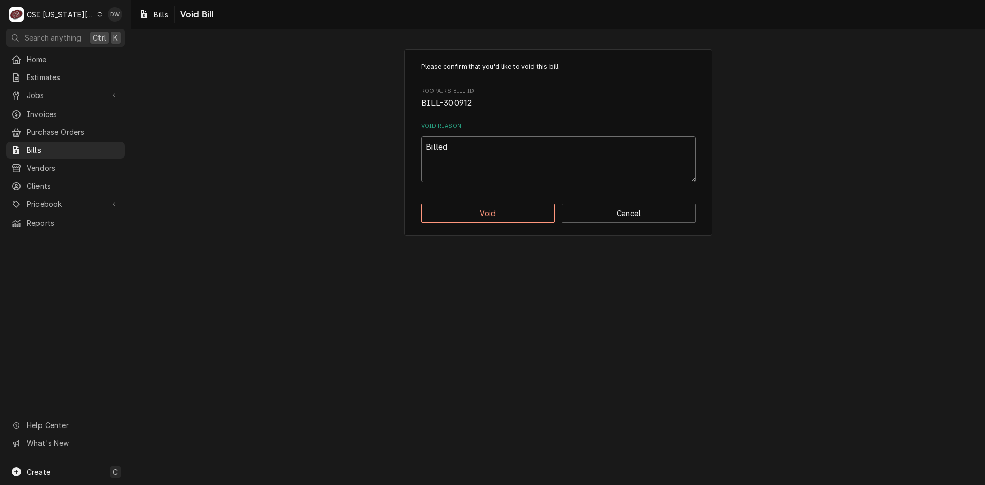
type textarea "x"
type textarea "Billed t"
type textarea "x"
type textarea "Billed tw"
type textarea "x"
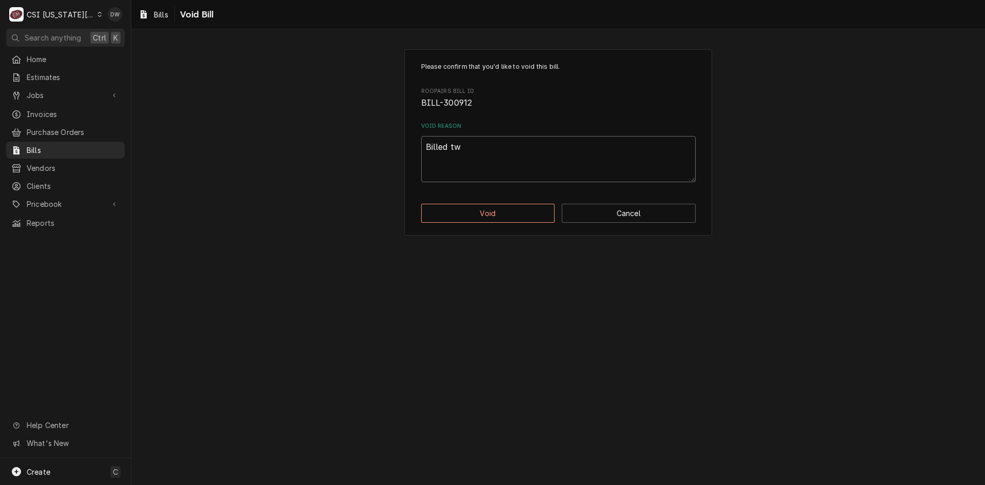
type textarea "Billed twi"
type textarea "x"
type textarea "Billed twic"
type textarea "x"
type textarea "Billed twice"
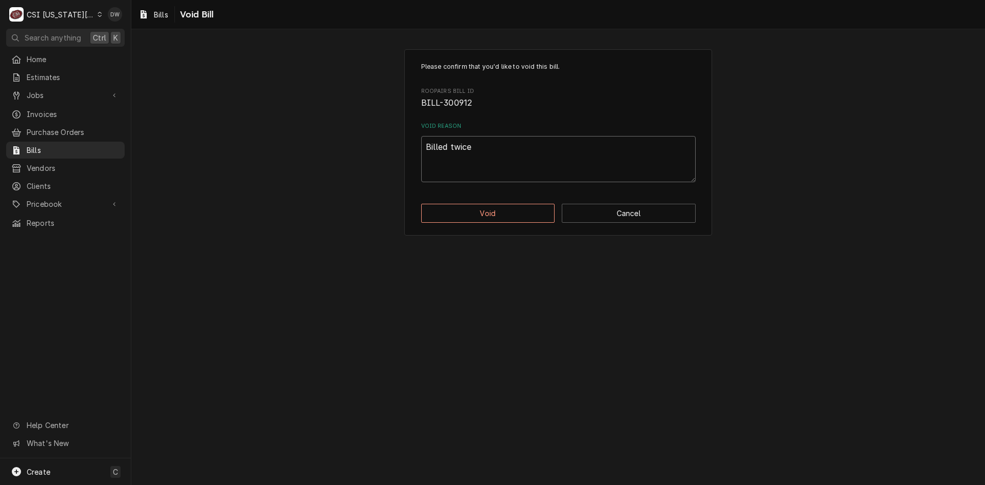
type textarea "x"
type textarea "Billed twice"
type textarea "x"
type textarea "Billed twice -"
type textarea "x"
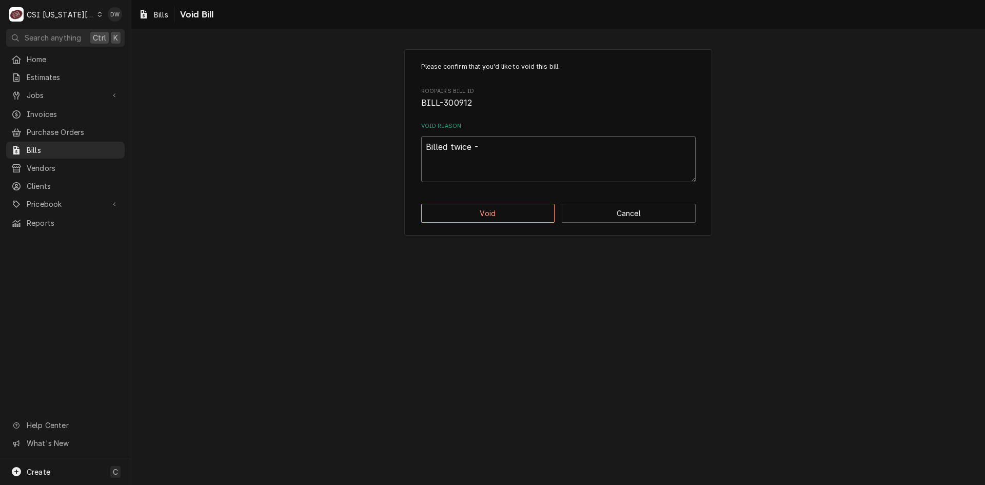
type textarea "Billed twice -d"
type textarea "x"
type textarea "Billed twice -dw"
click at [494, 214] on button "Void" at bounding box center [488, 213] width 134 height 19
type textarea "x"
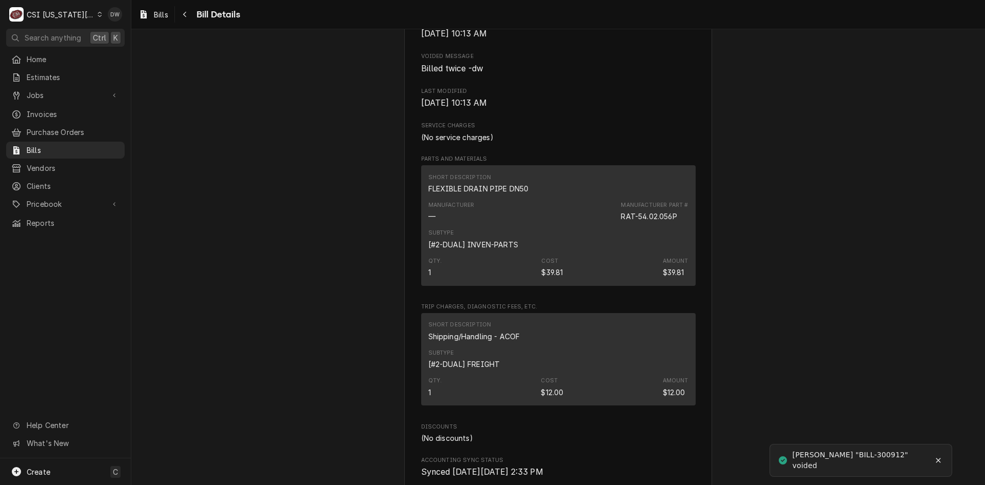
scroll to position [513, 0]
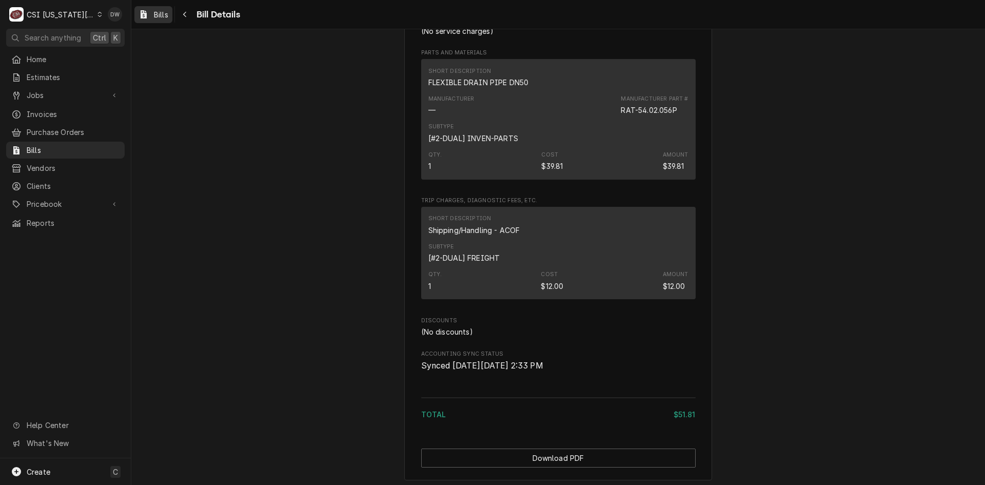
click at [152, 11] on div "Bills" at bounding box center [153, 14] width 34 height 13
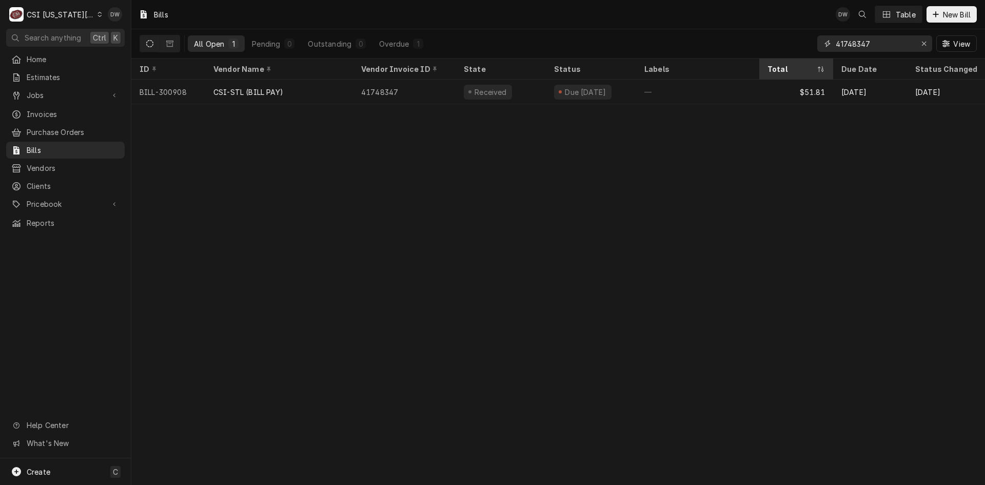
drag, startPoint x: 873, startPoint y: 47, endPoint x: 792, endPoint y: 59, distance: 82.0
click at [792, 59] on div "Bills DW Table New Bill All Open 1 Pending 0 Outstanding 0 Overdue 1 41748347 V…" at bounding box center [558, 242] width 854 height 485
paste input "210640295"
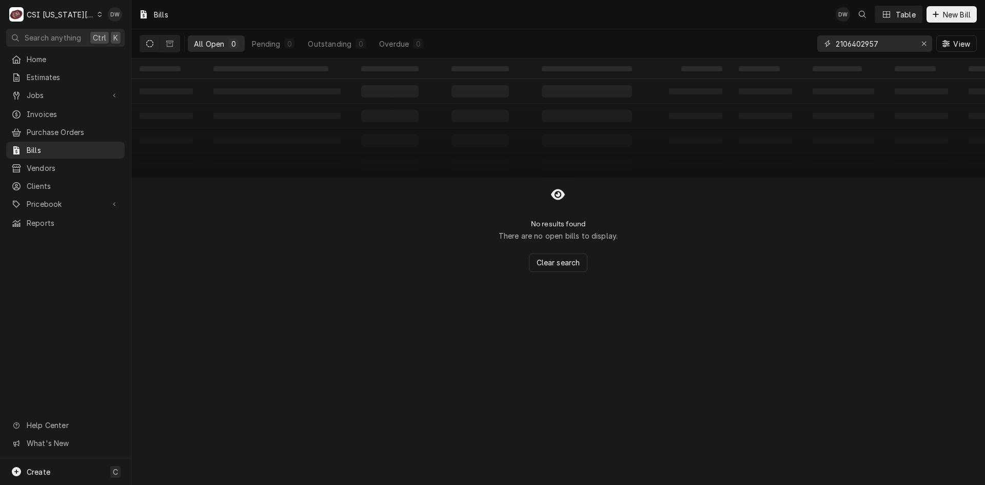
type input "2106402957"
click at [98, 12] on icon "Dynamic Content Wrapper" at bounding box center [100, 14] width 4 height 5
click at [107, 43] on div "CSI [US_STATE]" at bounding box center [176, 38] width 156 height 13
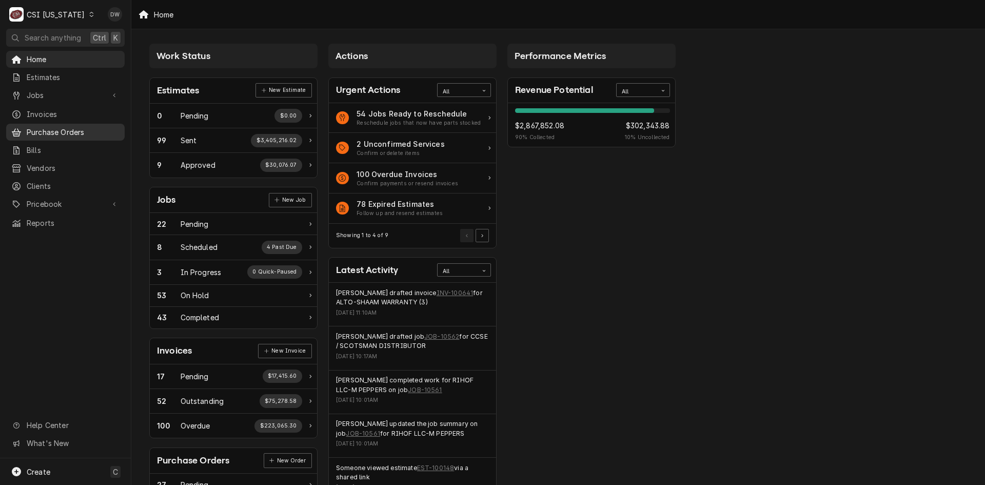
click at [61, 127] on span "Purchase Orders" at bounding box center [73, 132] width 93 height 11
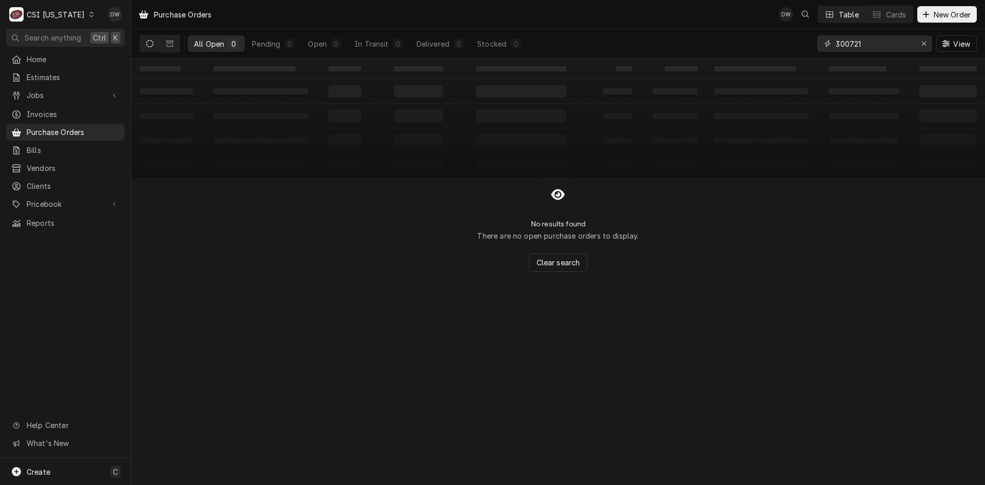
drag, startPoint x: 881, startPoint y: 44, endPoint x: 687, endPoint y: 75, distance: 196.0
click at [687, 75] on div "Purchase Orders DW Table Cards New Order All Open 0 Pending 0 Open 0 In Transit…" at bounding box center [558, 242] width 854 height 485
paste input "2106402957"
type input "2106402957"
click at [887, 50] on input "2106402957" at bounding box center [874, 43] width 77 height 16
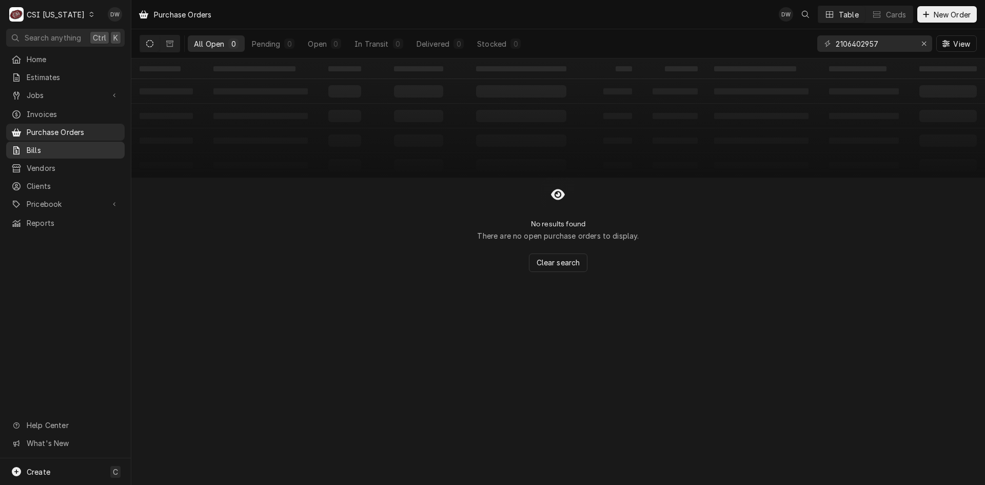
click at [39, 145] on span "Bills" at bounding box center [73, 150] width 93 height 11
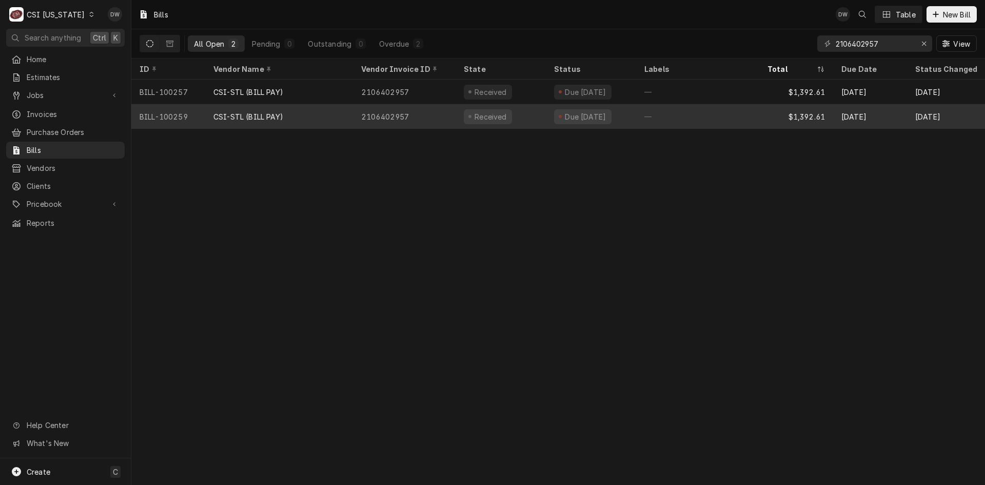
click at [246, 112] on div "CSI-STL (BILL PAY)" at bounding box center [248, 116] width 70 height 11
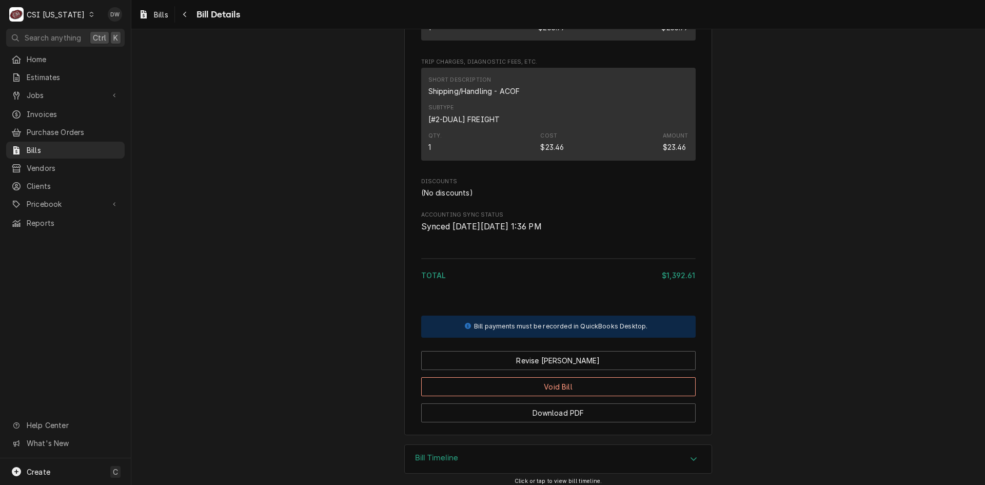
scroll to position [872, 0]
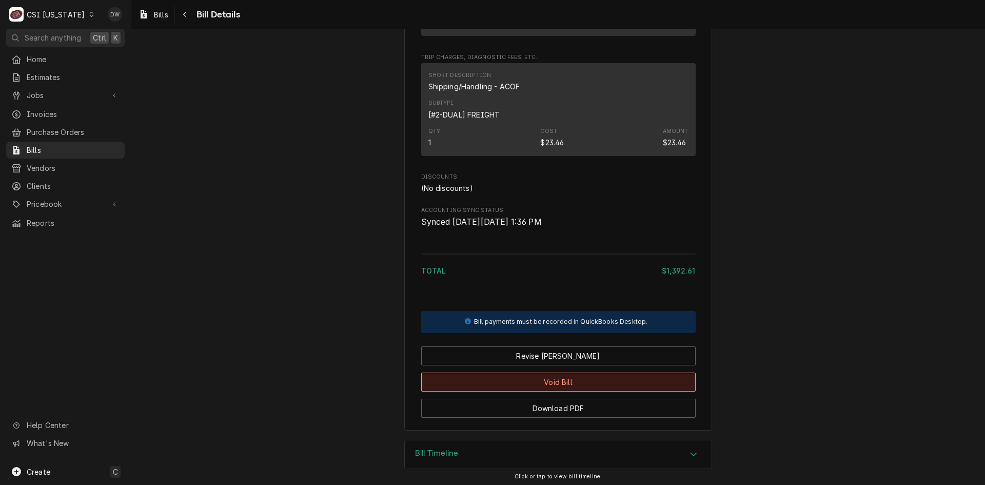
click at [578, 391] on button "Void Bill" at bounding box center [558, 381] width 274 height 19
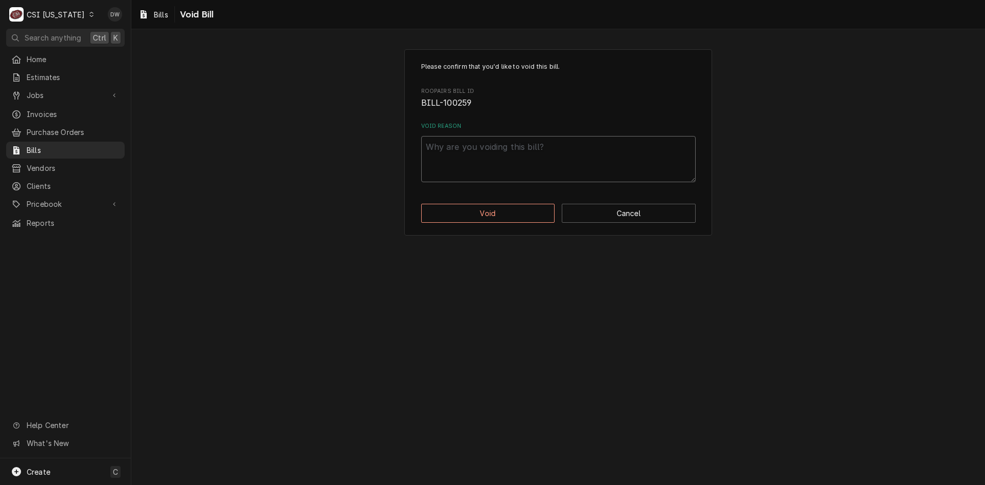
click at [468, 147] on textarea "Void Reason" at bounding box center [558, 159] width 274 height 46
type textarea "x"
type textarea "b"
type textarea "x"
type textarea "bi"
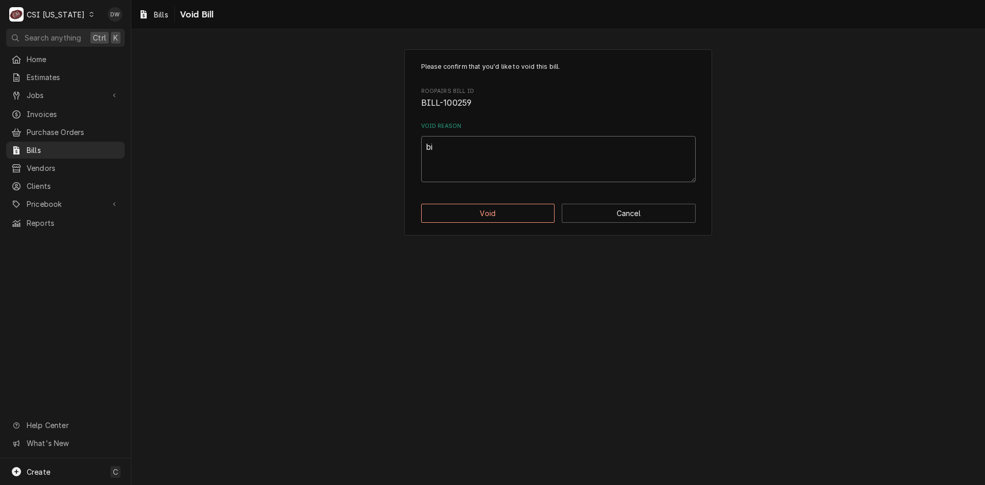
type textarea "x"
type textarea "bil"
type textarea "x"
type textarea "bill"
type textarea "x"
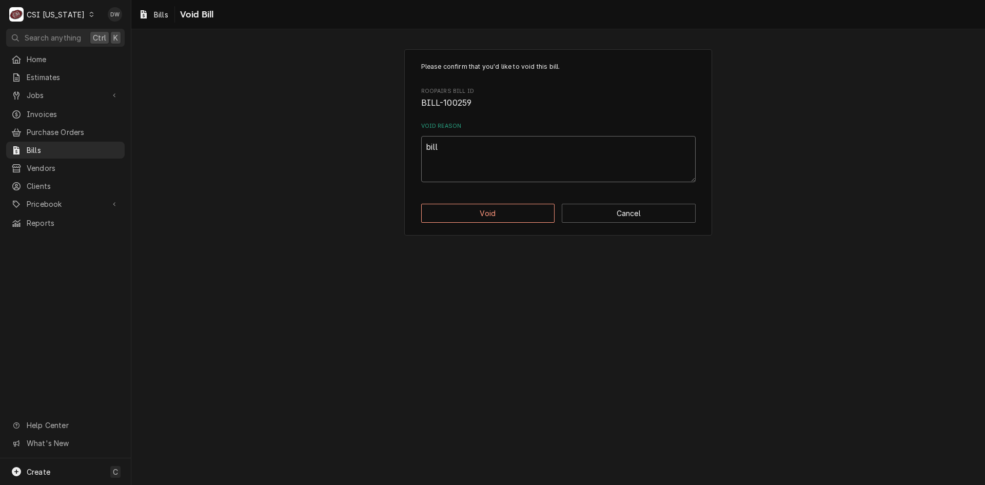
type textarea "bille"
type textarea "x"
type textarea "billed"
type textarea "x"
type textarea "billed"
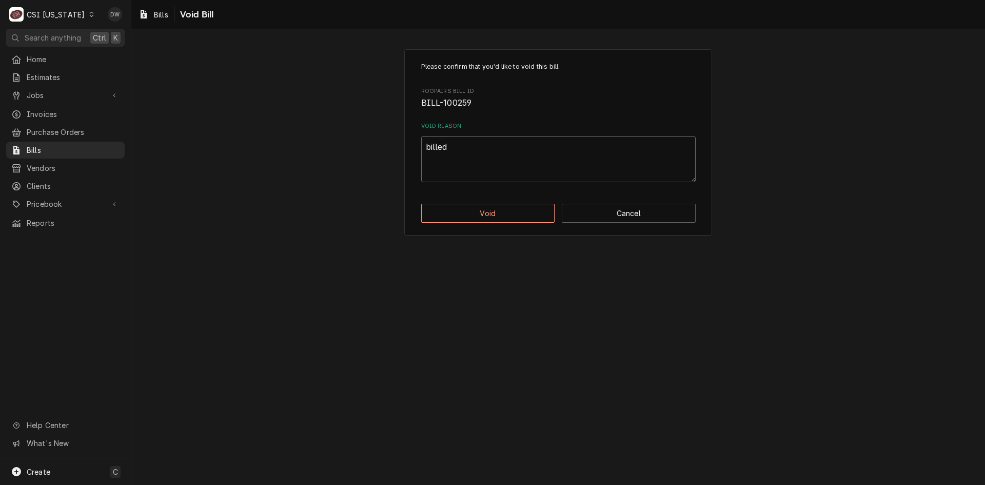
type textarea "x"
type textarea "billed t"
type textarea "x"
type textarea "billed tw"
type textarea "x"
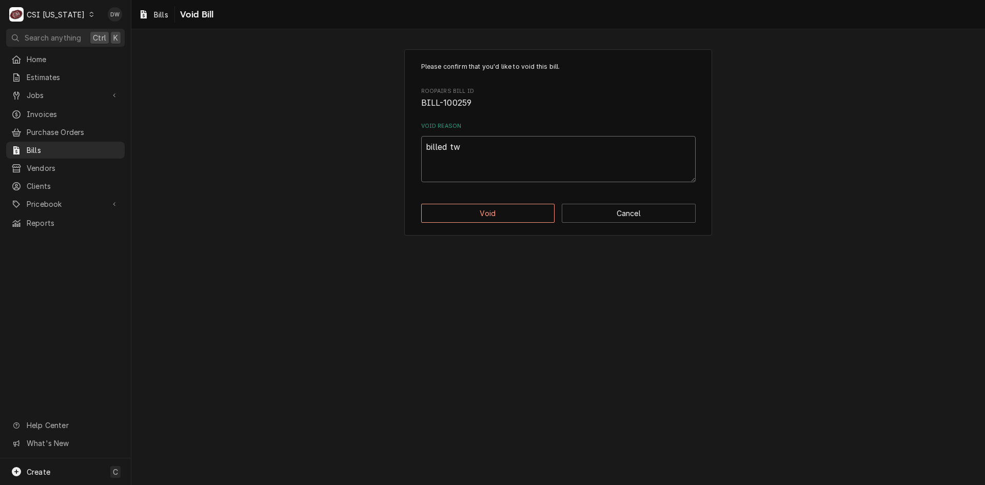
type textarea "billed twi"
type textarea "x"
type textarea "billed twic"
type textarea "x"
type textarea "billed twice"
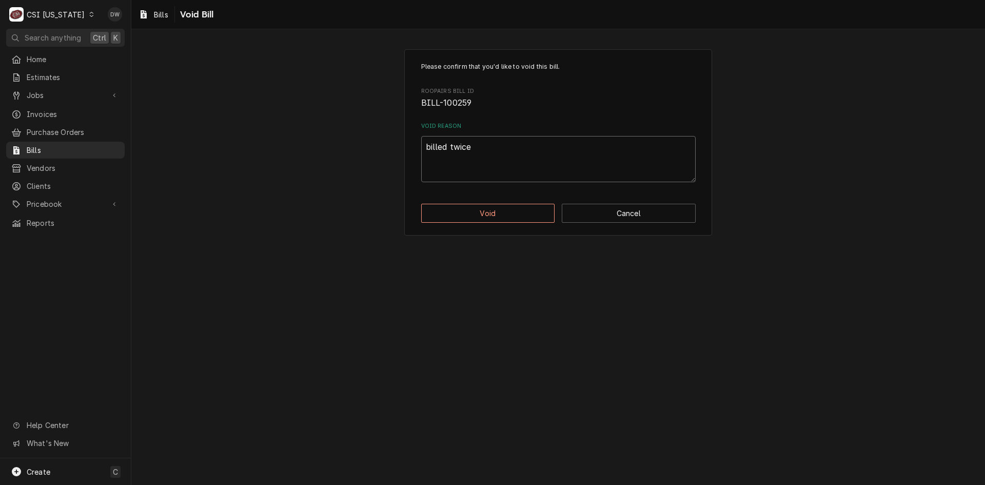
type textarea "x"
type textarea "billed twice"
type textarea "x"
type textarea "billed twice -"
type textarea "x"
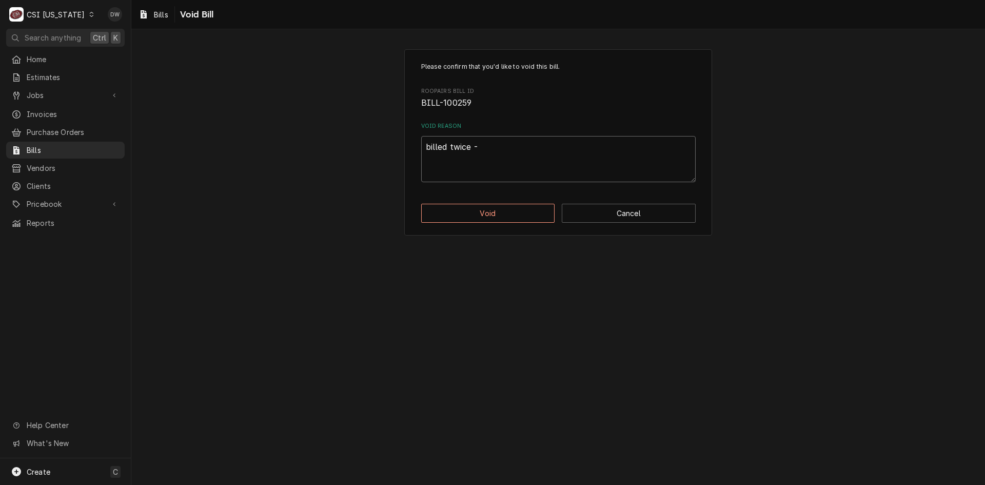
type textarea "billed twice -d"
type textarea "x"
type textarea "billed twice -dw"
click at [493, 211] on button "Void" at bounding box center [488, 213] width 134 height 19
type textarea "x"
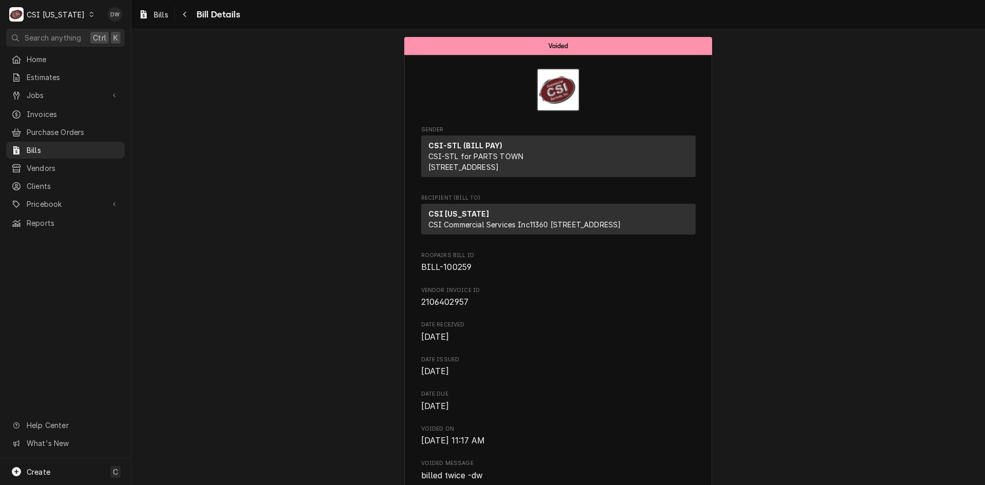
drag, startPoint x: 305, startPoint y: 242, endPoint x: 241, endPoint y: 257, distance: 65.9
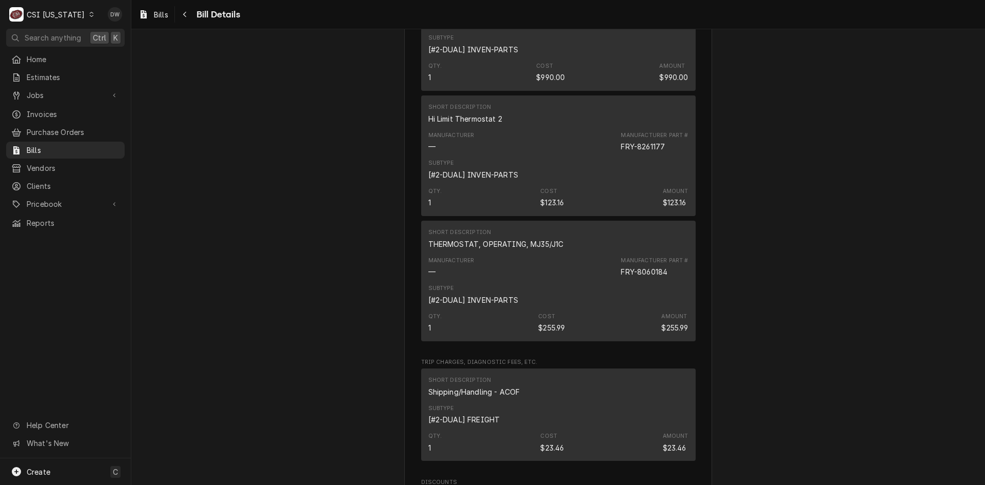
scroll to position [838, 0]
